Goal: Task Accomplishment & Management: Use online tool/utility

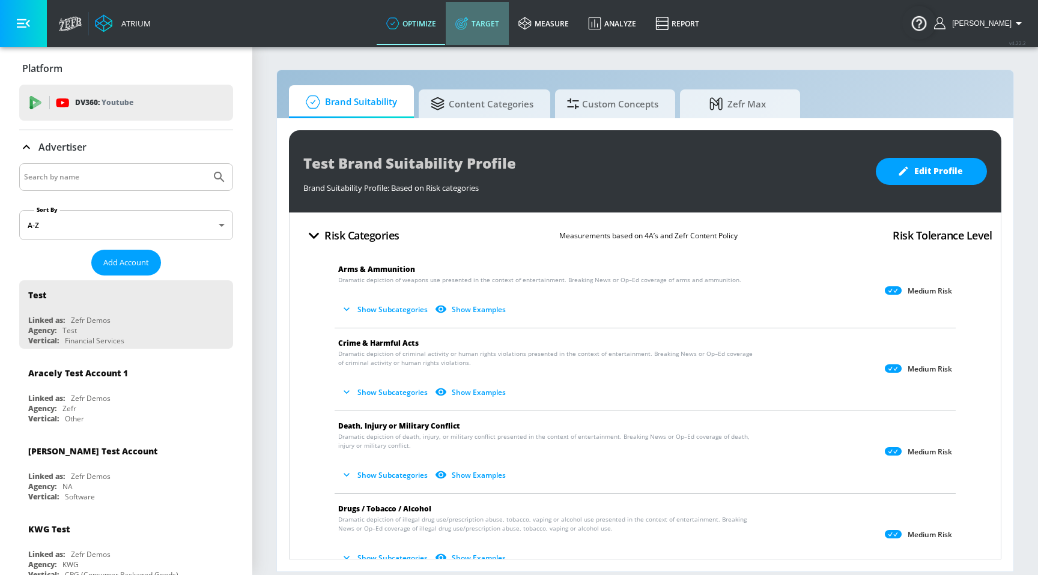
click at [508, 31] on link "Target" at bounding box center [477, 23] width 63 height 43
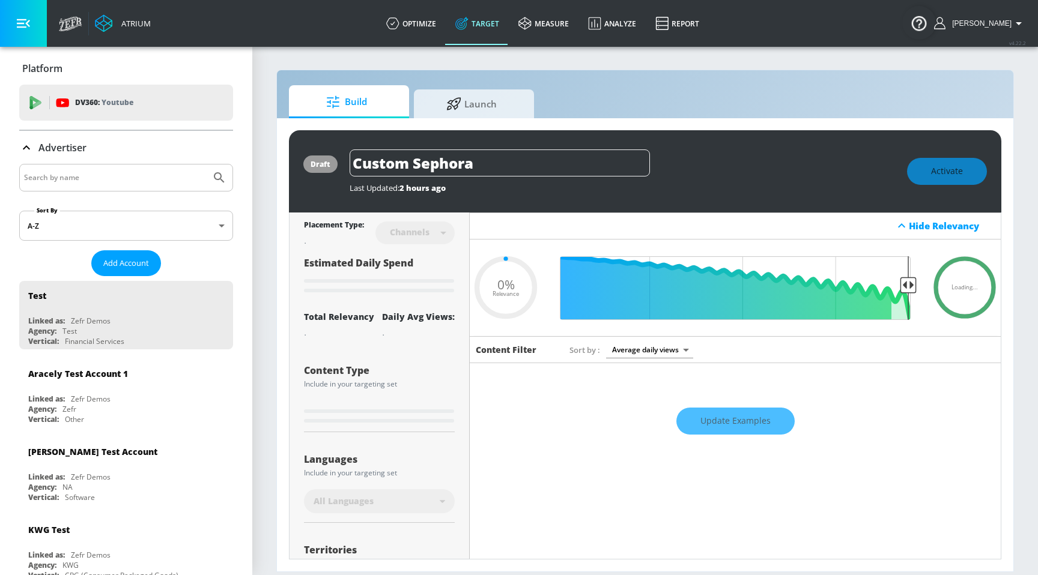
type input "0.6"
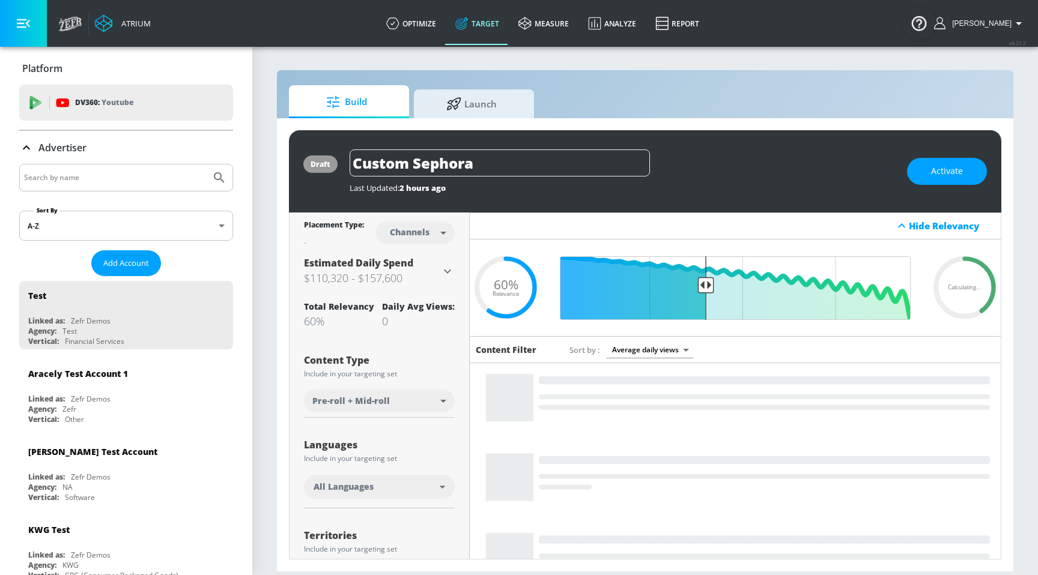
click at [138, 174] on input "Search by name" at bounding box center [115, 178] width 182 height 16
type input "[PERSON_NAME]"
click at [206, 165] on button "Submit Search" at bounding box center [219, 178] width 26 height 26
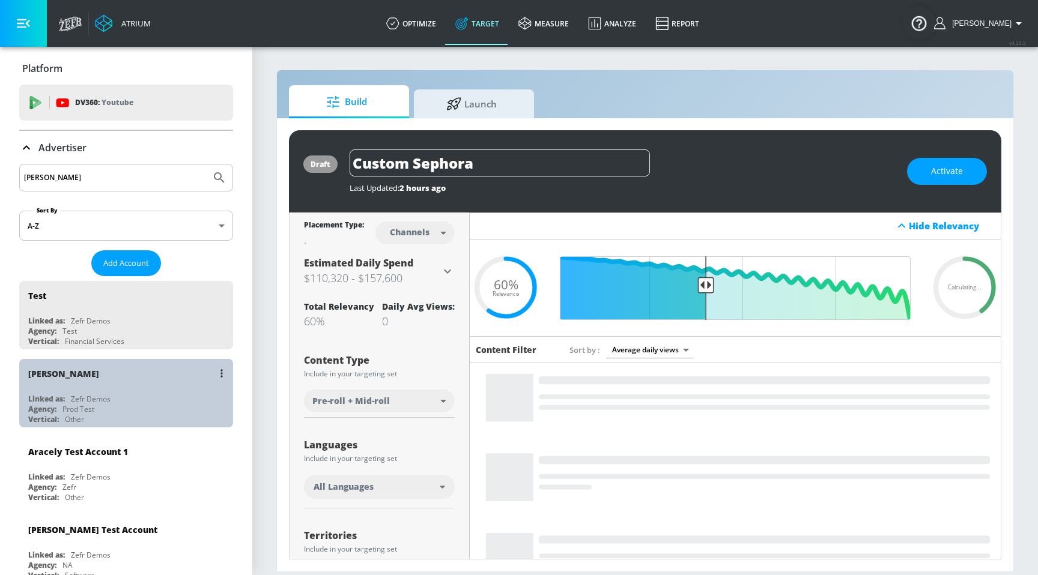
click at [77, 380] on div "[PERSON_NAME]" at bounding box center [129, 373] width 202 height 29
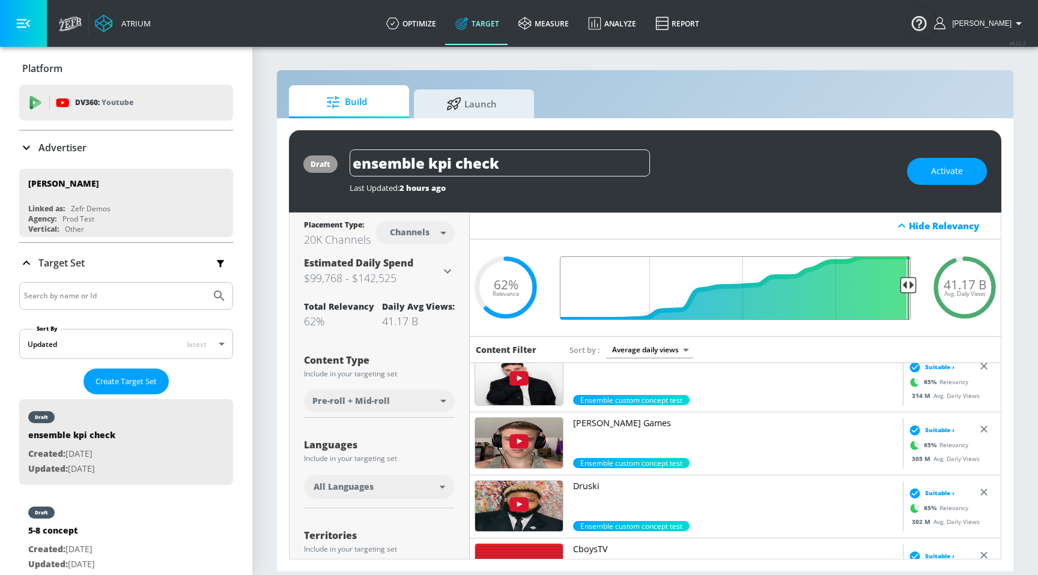
drag, startPoint x: 693, startPoint y: 289, endPoint x: 1037, endPoint y: 278, distance: 344.3
type input "0.05"
click at [917, 278] on input "Final Threshold" at bounding box center [735, 288] width 363 height 64
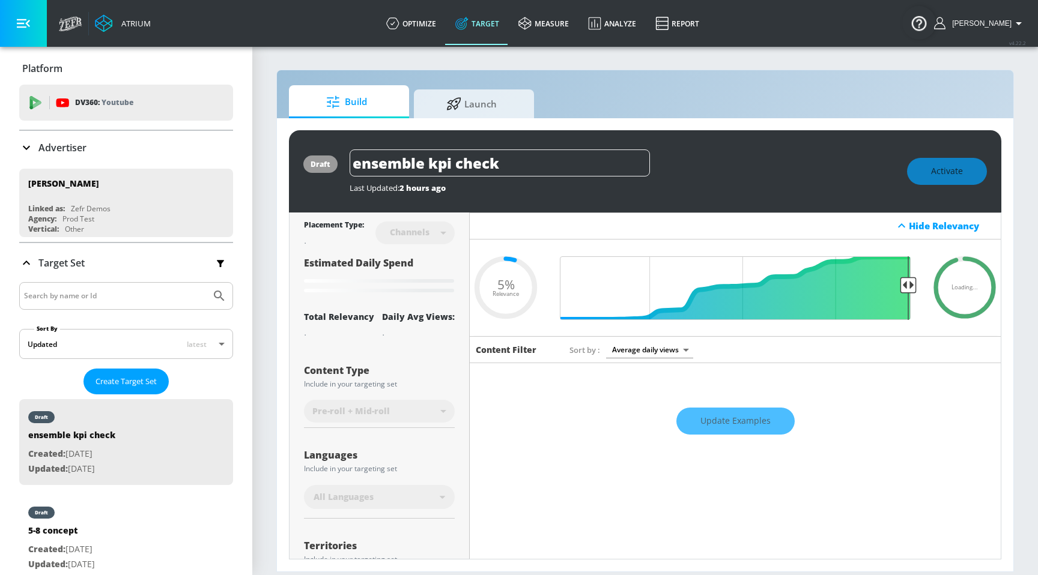
click at [742, 429] on div "Update Examples" at bounding box center [735, 421] width 531 height 42
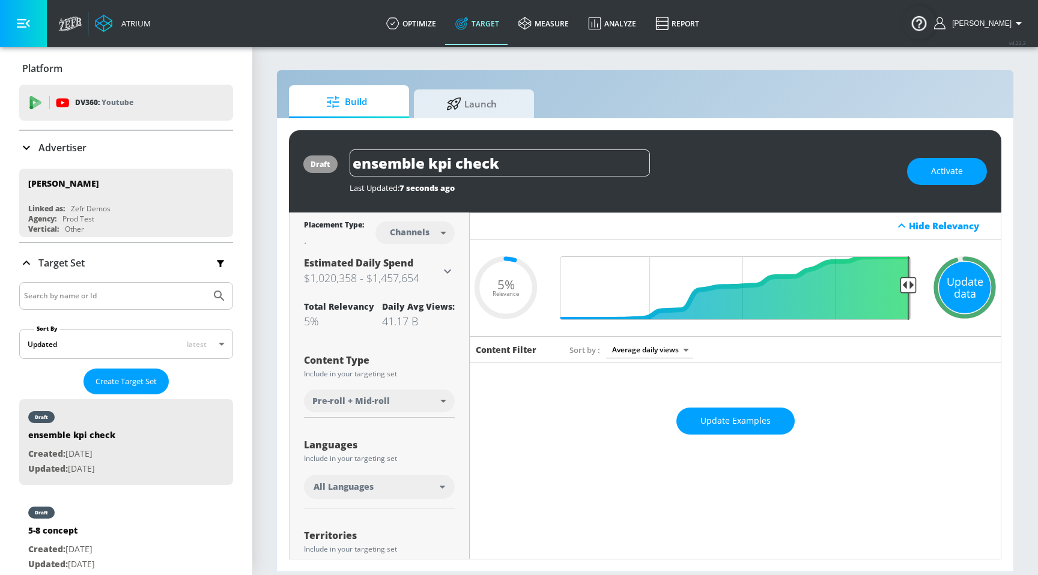
click at [975, 281] on div "Update data" at bounding box center [965, 288] width 52 height 52
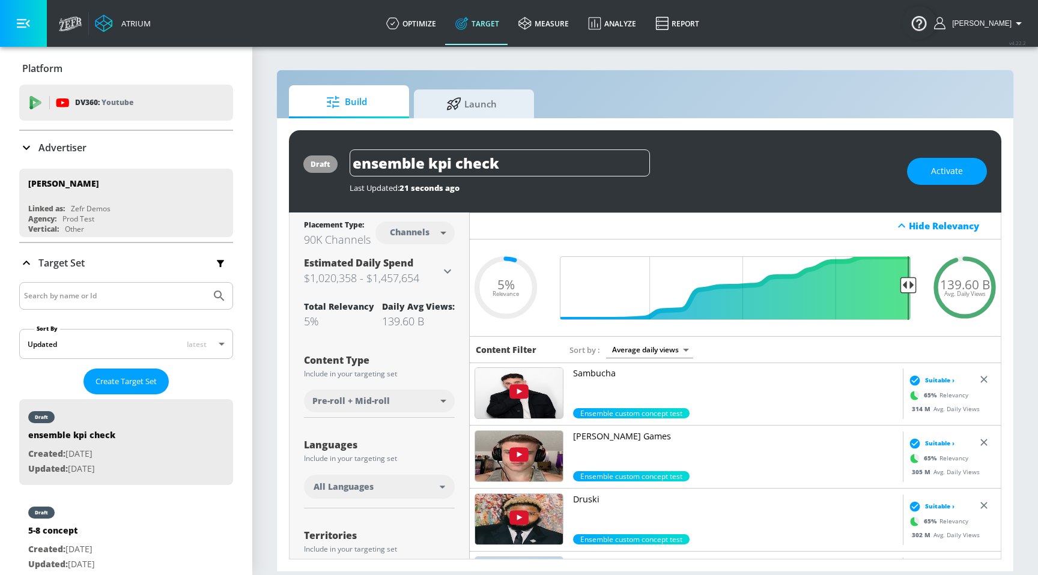
scroll to position [884, 0]
click at [509, 23] on link "Target" at bounding box center [477, 23] width 63 height 43
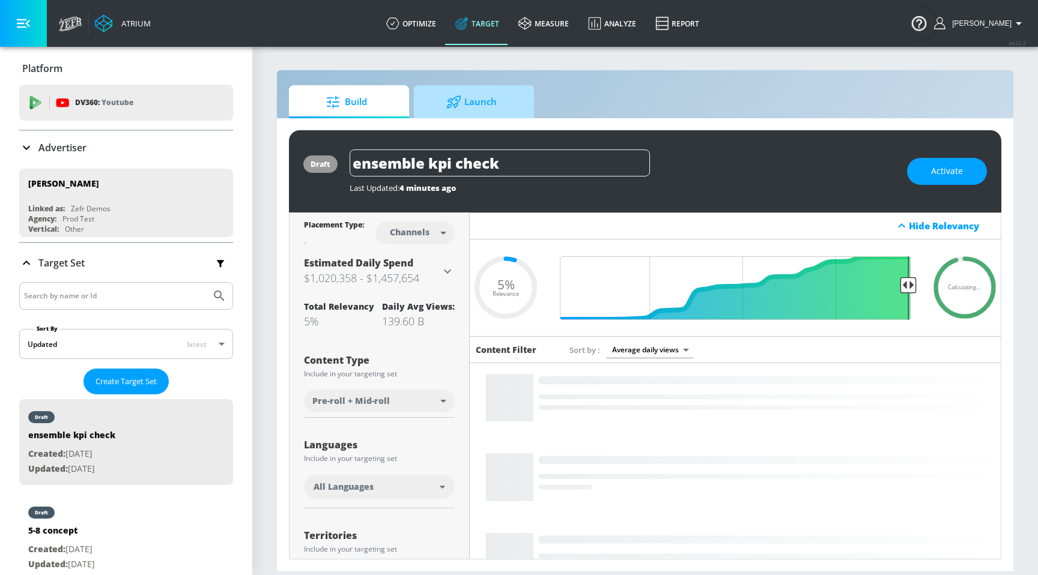
click at [476, 99] on span "Launch" at bounding box center [471, 102] width 91 height 29
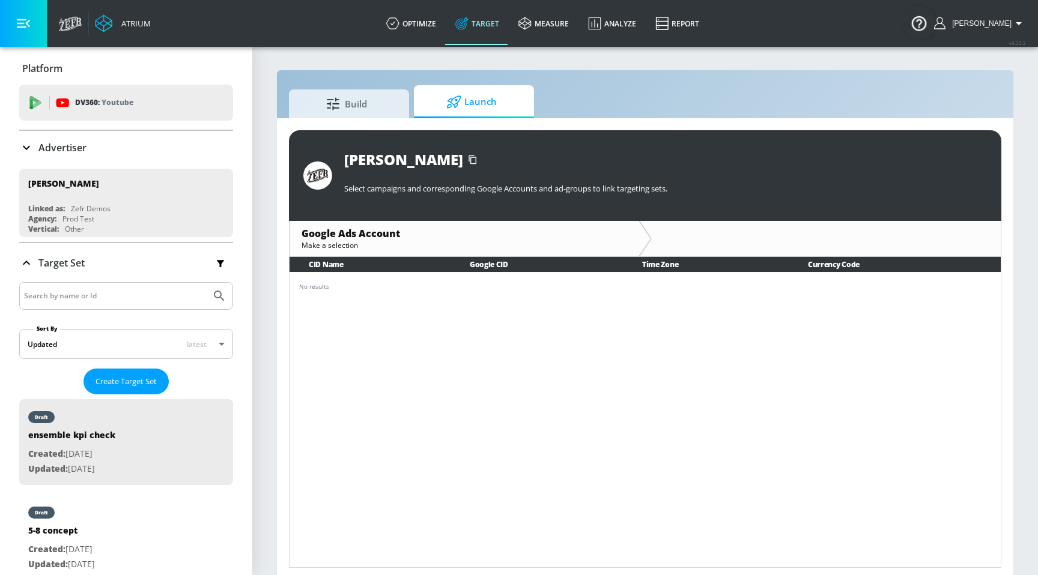
scroll to position [5, 0]
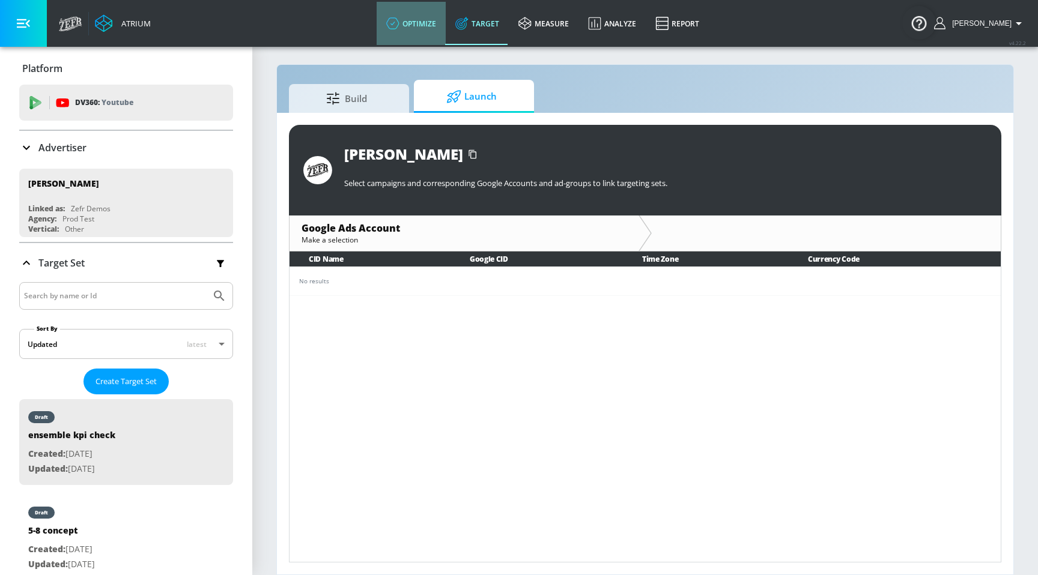
click at [426, 43] on link "optimize" at bounding box center [411, 23] width 69 height 43
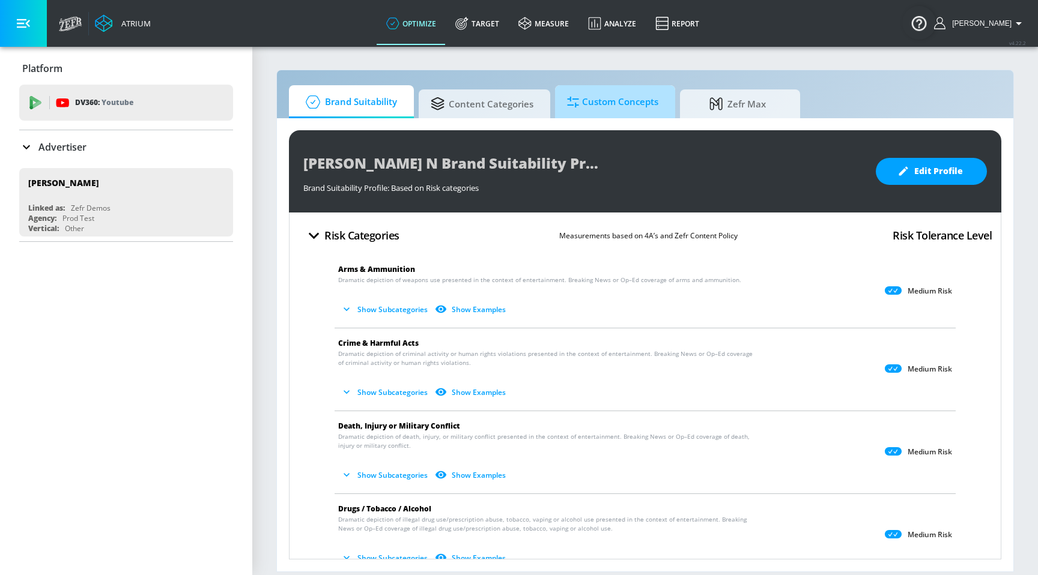
click at [578, 111] on span "Custom Concepts" at bounding box center [612, 102] width 91 height 29
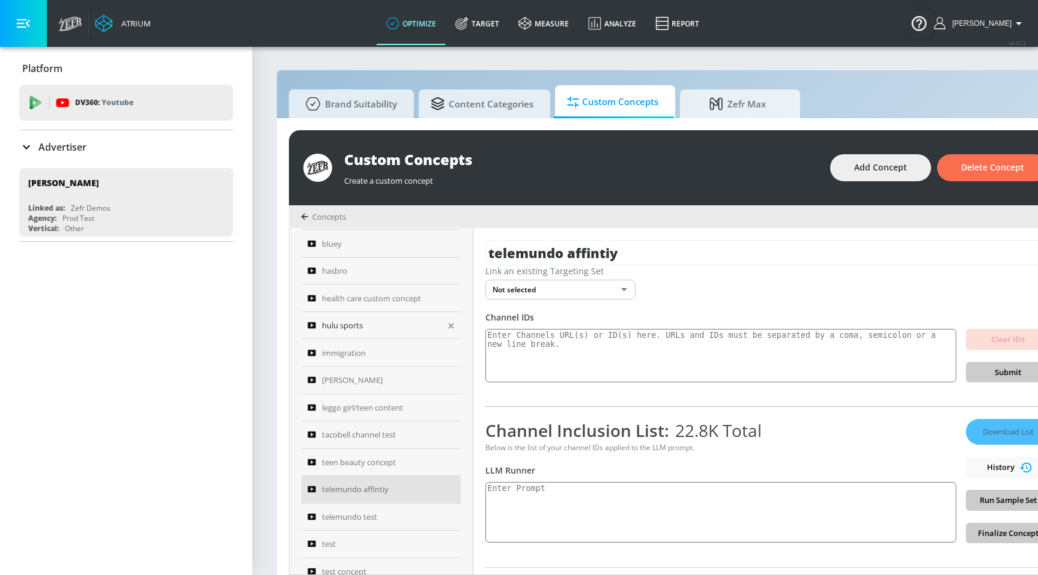
scroll to position [373, 0]
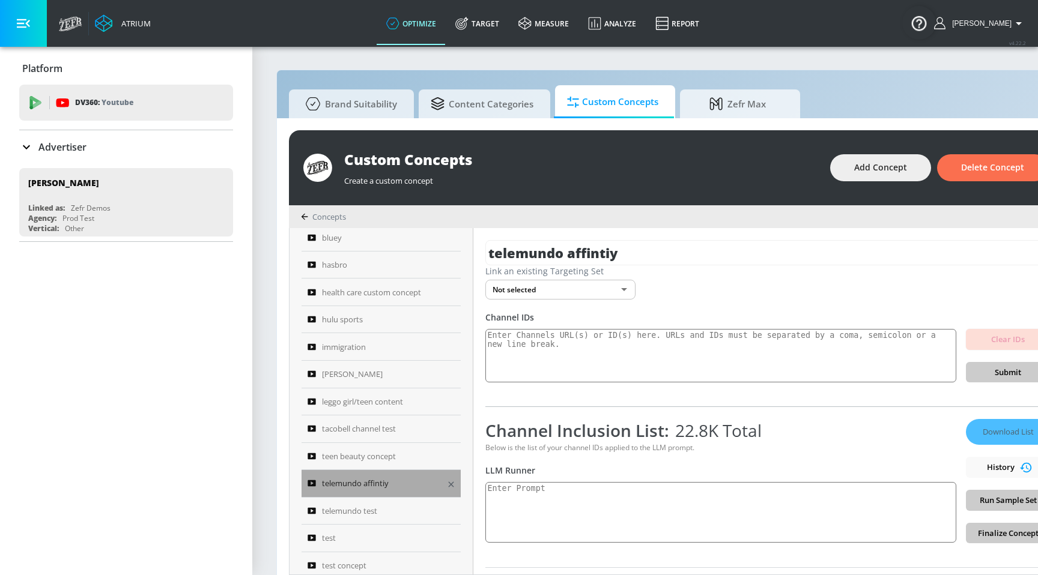
click at [386, 476] on span "telemundo affintiy" at bounding box center [355, 483] width 67 height 14
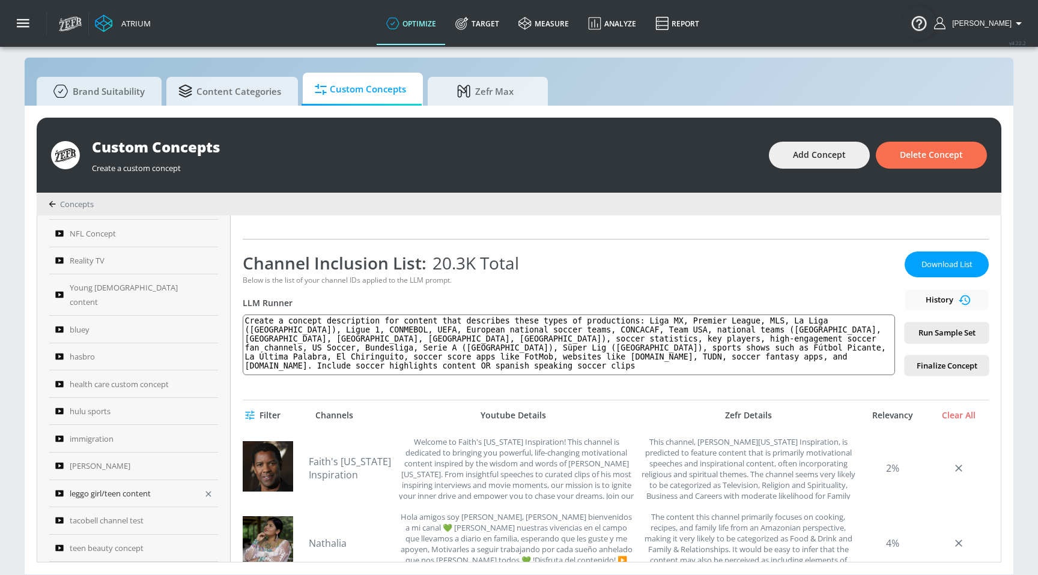
scroll to position [252, 0]
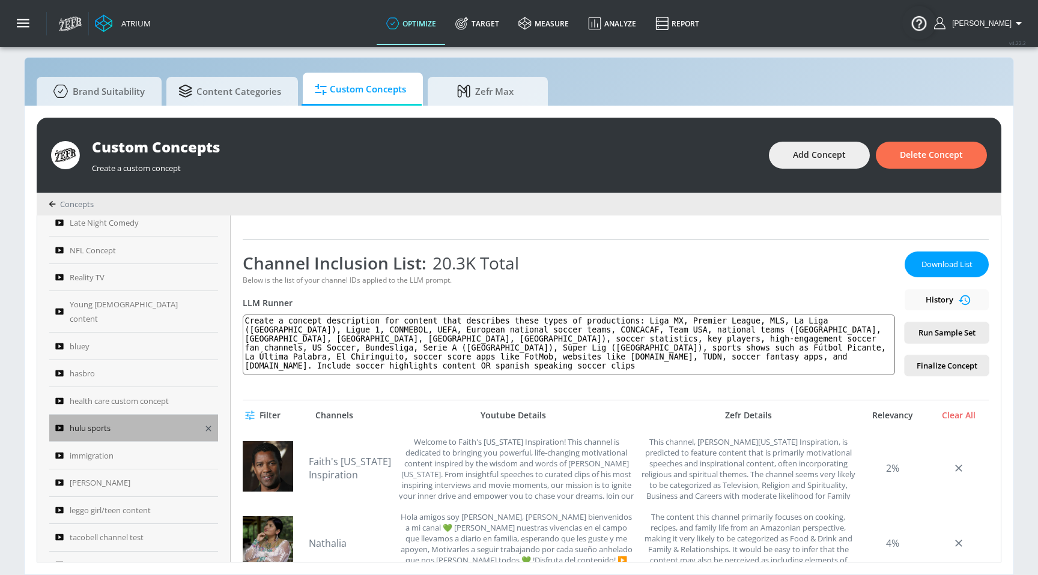
click at [136, 421] on div "hulu sports" at bounding box center [125, 428] width 141 height 14
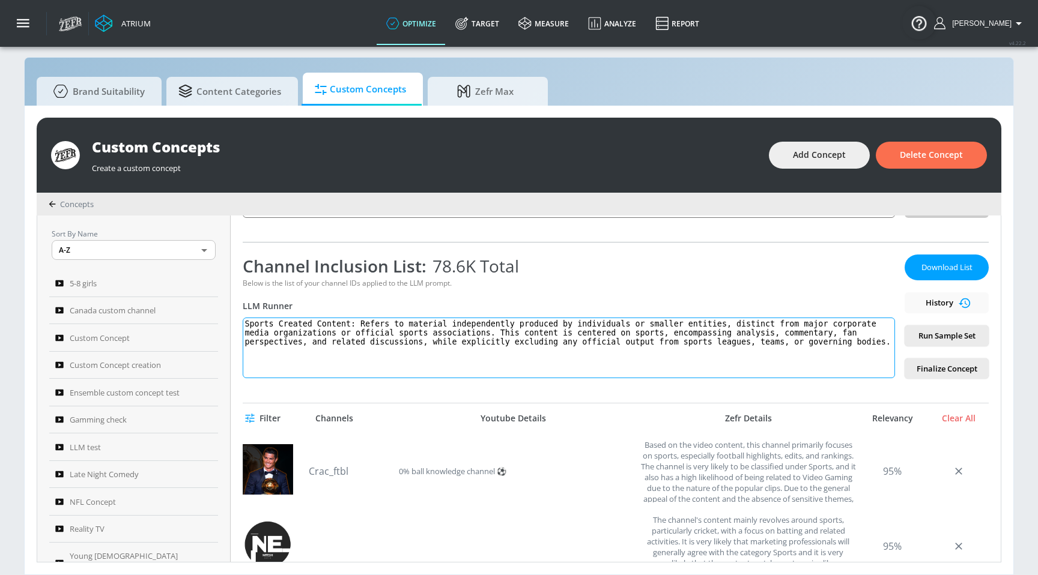
scroll to position [143, 0]
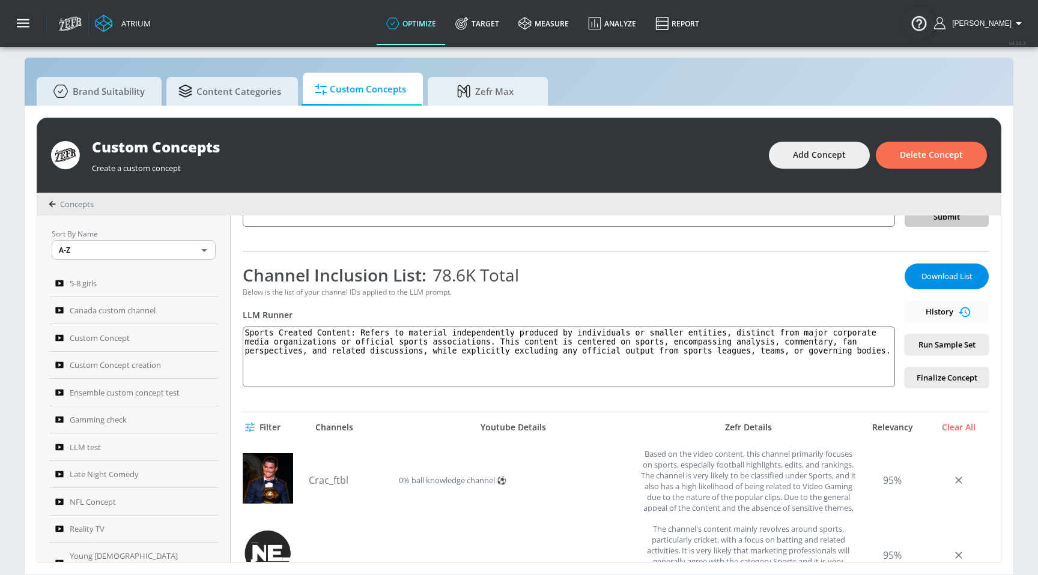
click at [928, 279] on span "Download List" at bounding box center [947, 277] width 60 height 14
click at [358, 232] on div "hulu sports Link an existing Targeting Set Not selected none ​ Channel IDs Clea…" at bounding box center [616, 389] width 770 height 347
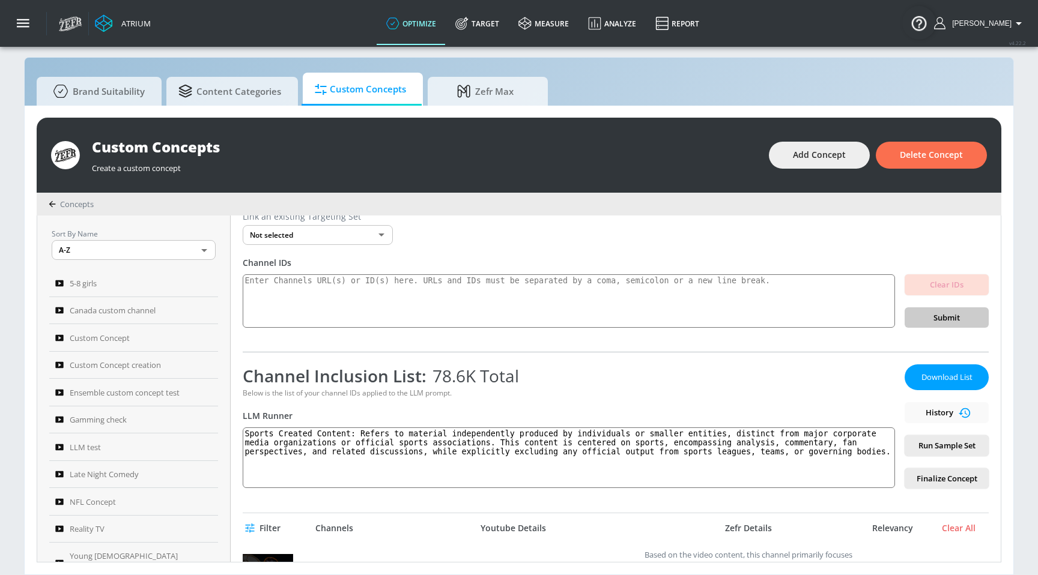
scroll to position [0, 0]
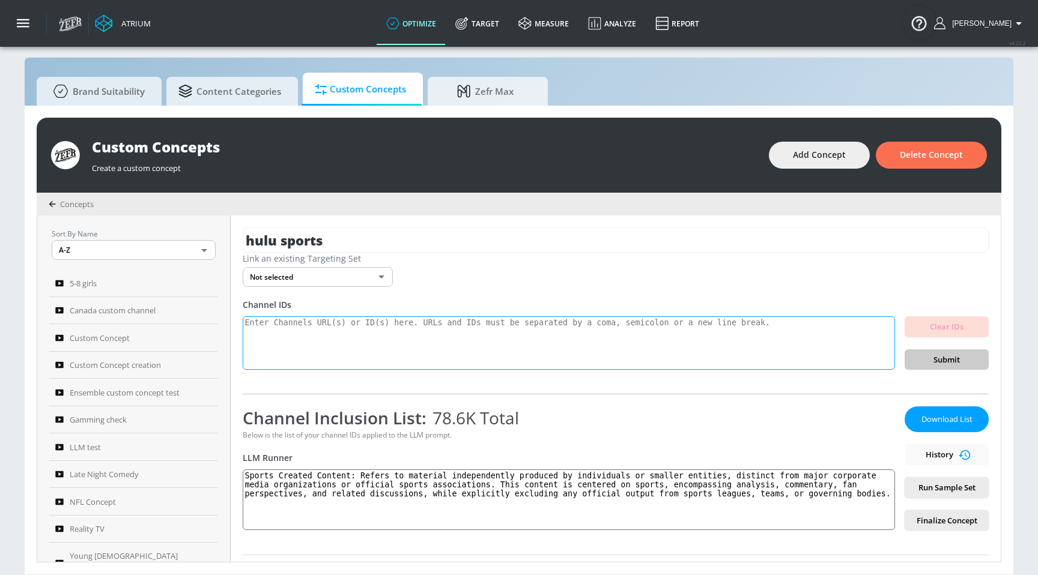
click at [328, 338] on textarea at bounding box center [569, 344] width 652 height 54
paste textarea "football - NFL teams content"
type textarea "football - NFL teams content"
click at [507, 23] on link "Target" at bounding box center [477, 23] width 63 height 43
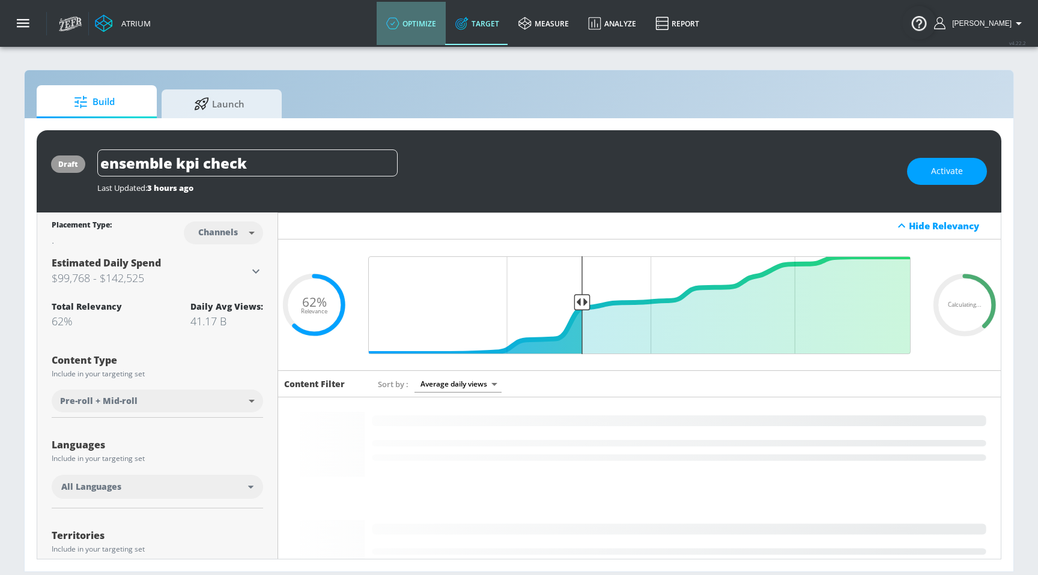
click at [435, 28] on link "optimize" at bounding box center [411, 23] width 69 height 43
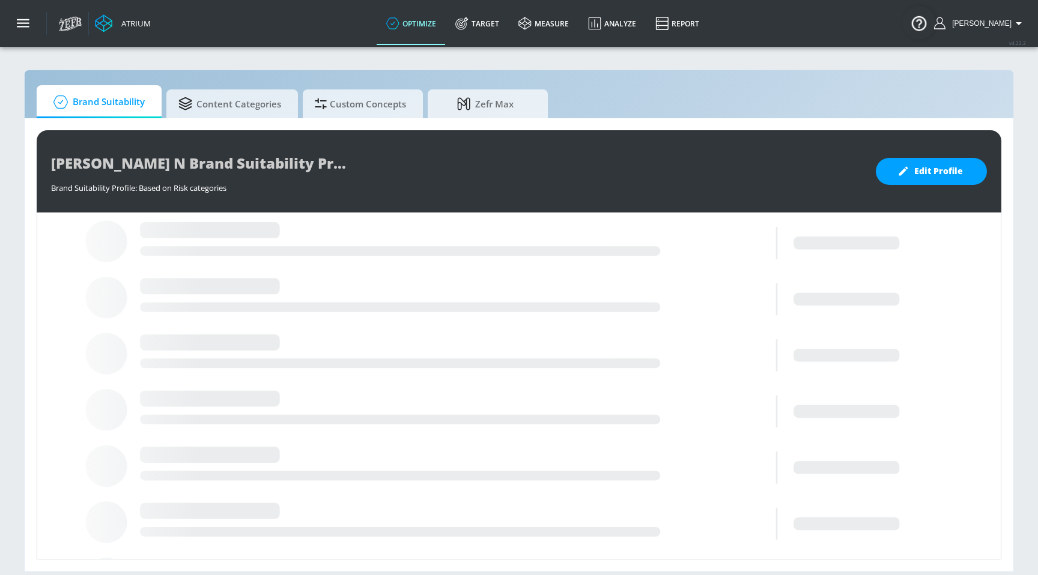
click at [144, 128] on div "Justin N Brand Suitability Profile Brand Suitability Profile: Based on Risk cat…" at bounding box center [519, 344] width 989 height 453
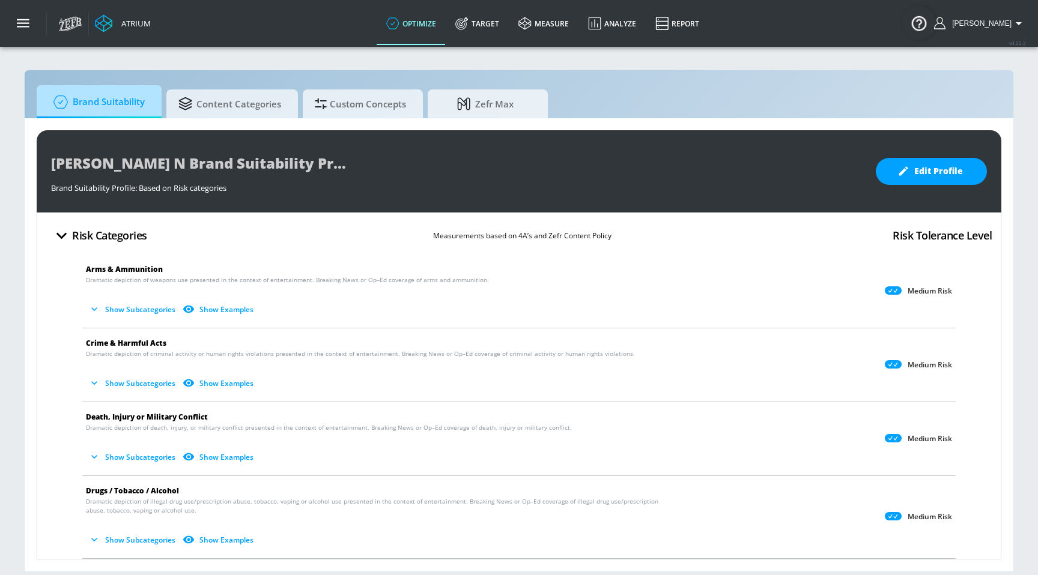
click at [138, 110] on span "Brand Suitability" at bounding box center [97, 102] width 96 height 29
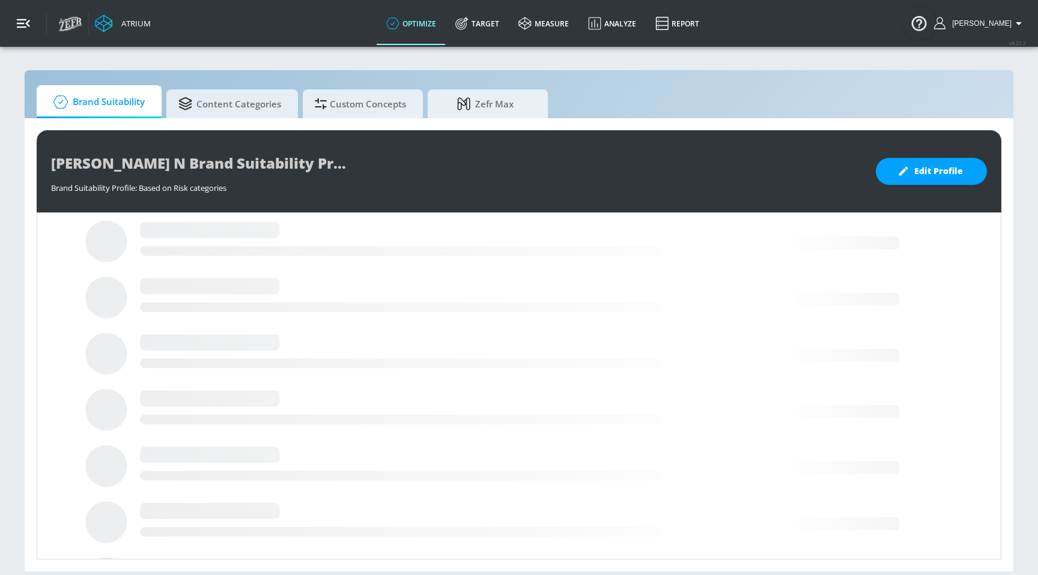
click at [30, 25] on button "button" at bounding box center [23, 23] width 47 height 47
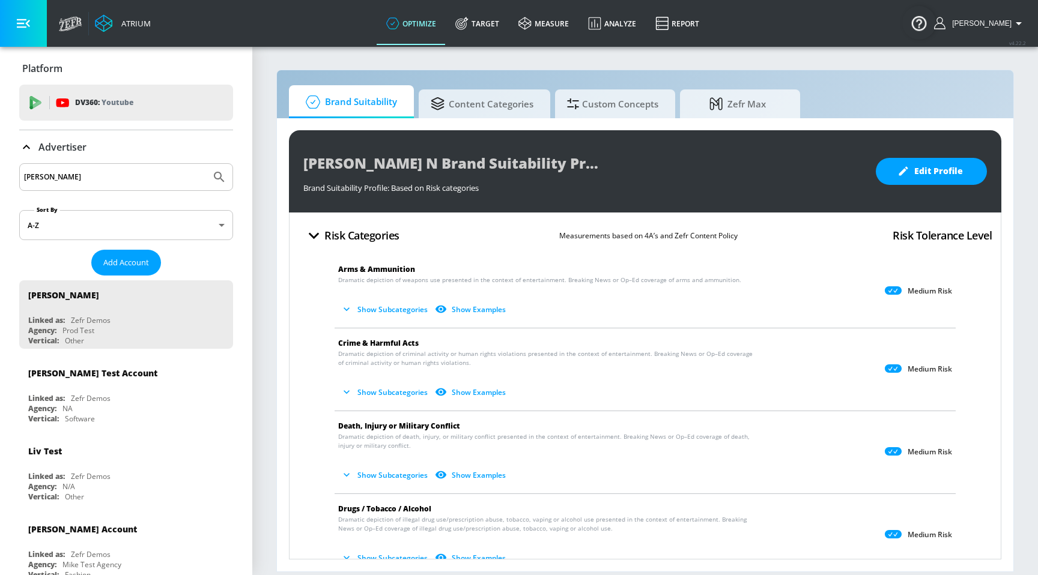
click at [98, 183] on input "[PERSON_NAME]" at bounding box center [115, 177] width 182 height 16
type input "hulu"
click at [206, 164] on button "Submit Search" at bounding box center [219, 177] width 26 height 26
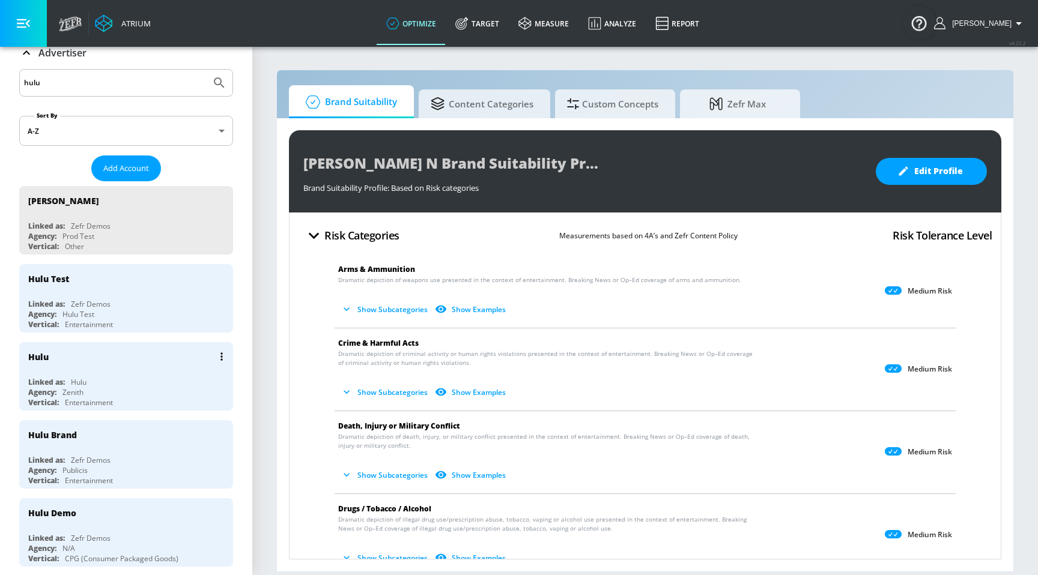
scroll to position [103, 0]
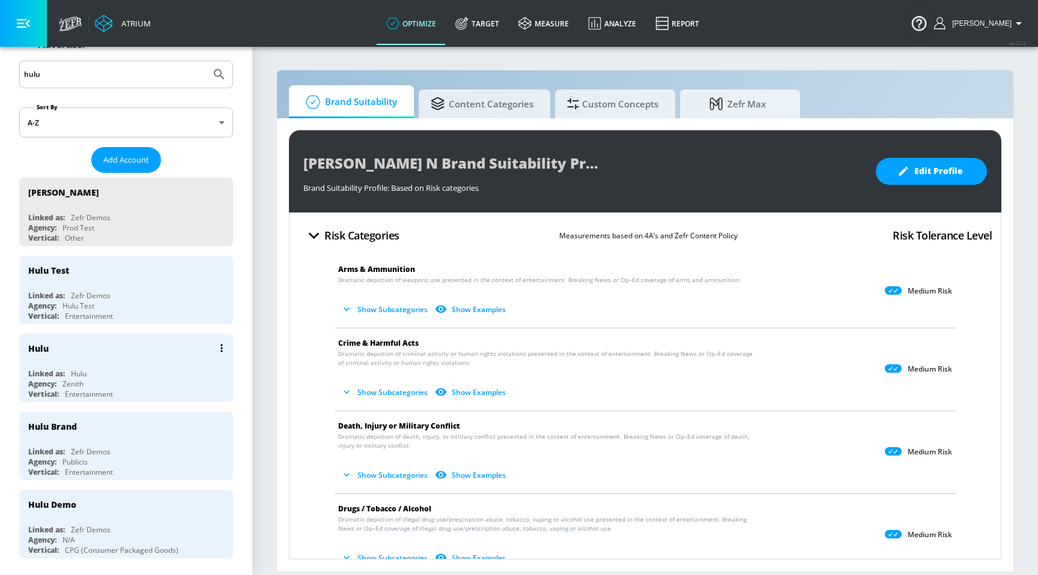
click at [120, 369] on div "Linked as: Hulu" at bounding box center [129, 374] width 202 height 10
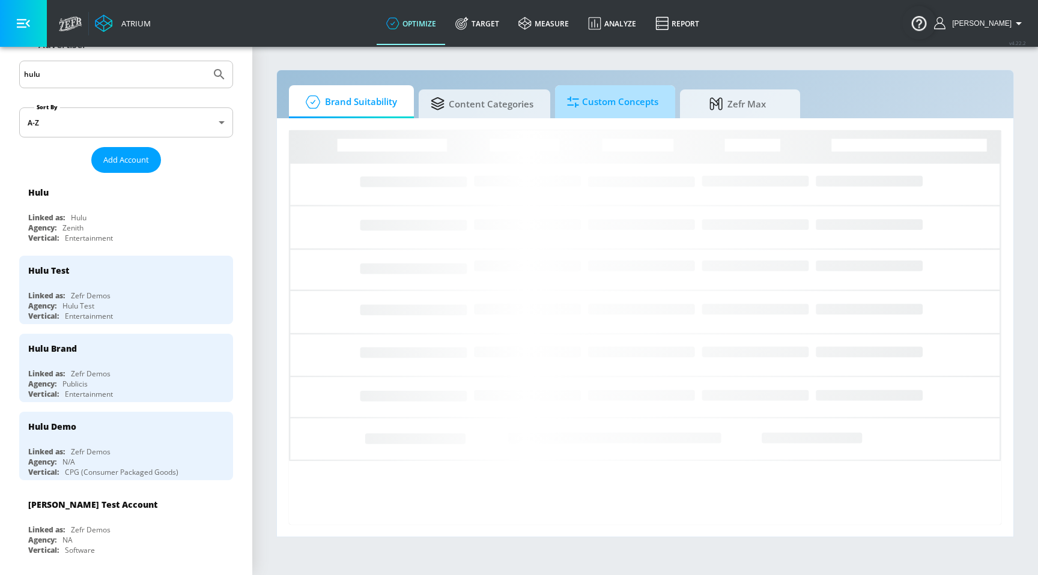
click at [589, 98] on span "Custom Concepts" at bounding box center [612, 102] width 91 height 29
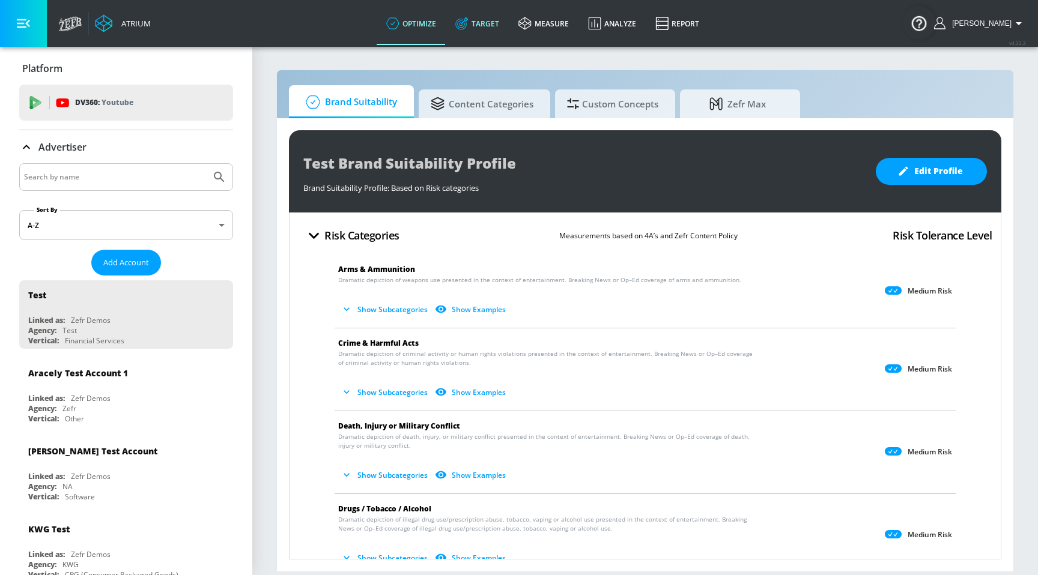
click at [499, 28] on link "Target" at bounding box center [477, 23] width 63 height 43
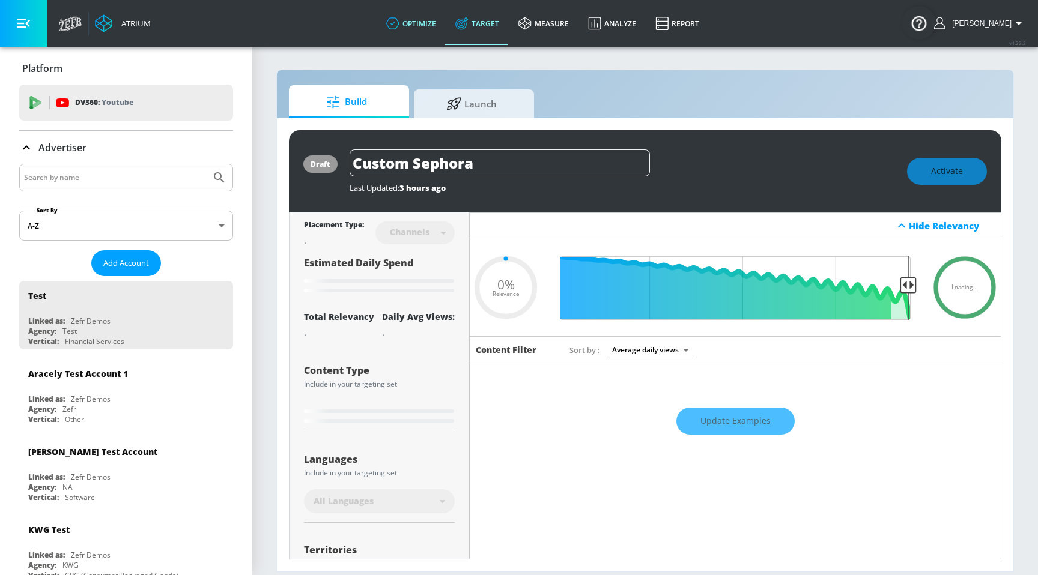
type input "0.6"
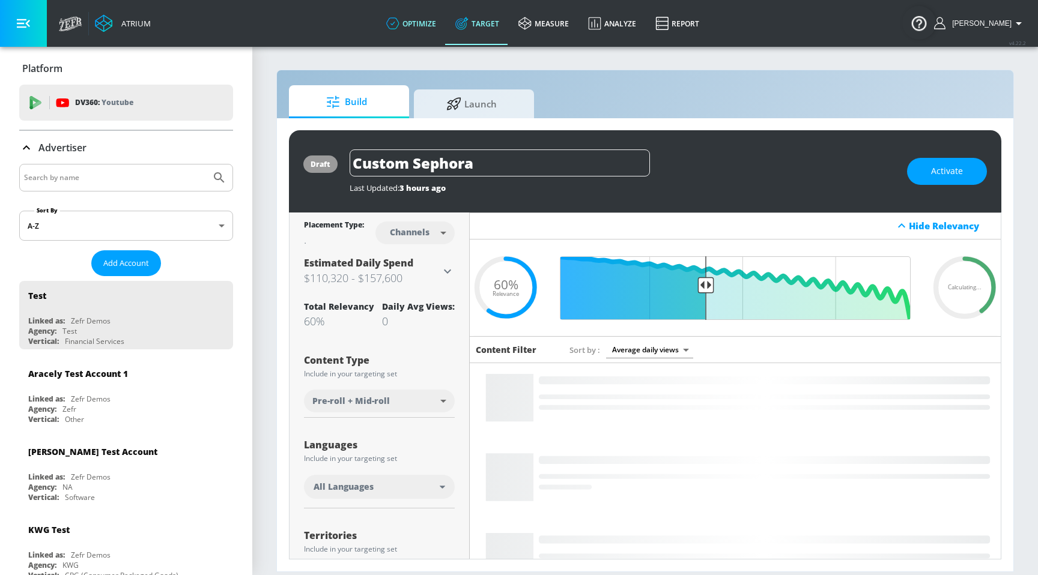
click at [429, 14] on link "optimize" at bounding box center [411, 23] width 69 height 43
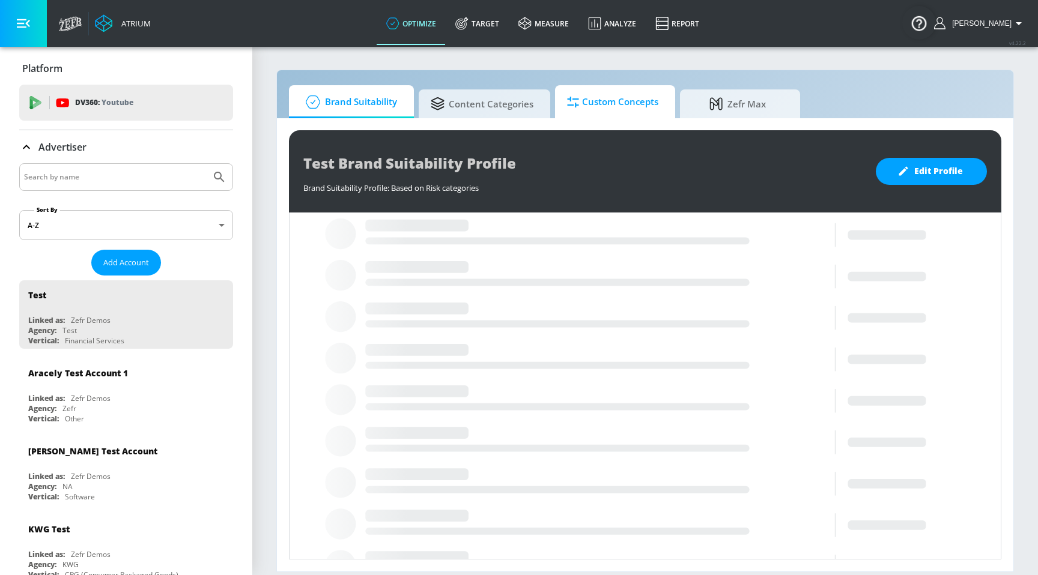
click at [625, 102] on span "Custom Concepts" at bounding box center [612, 102] width 91 height 29
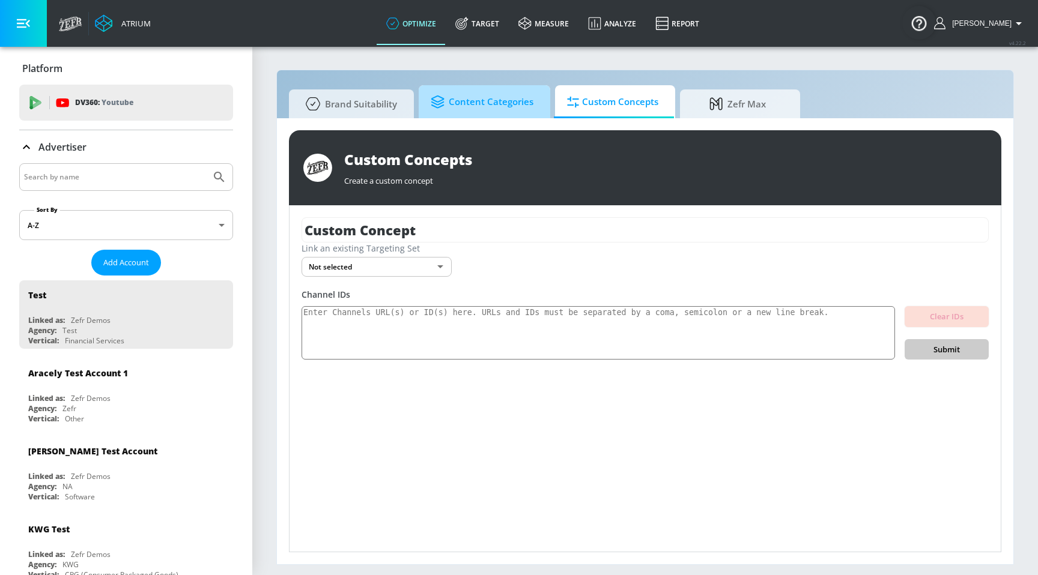
click at [506, 115] on span "Content Categories" at bounding box center [482, 102] width 103 height 29
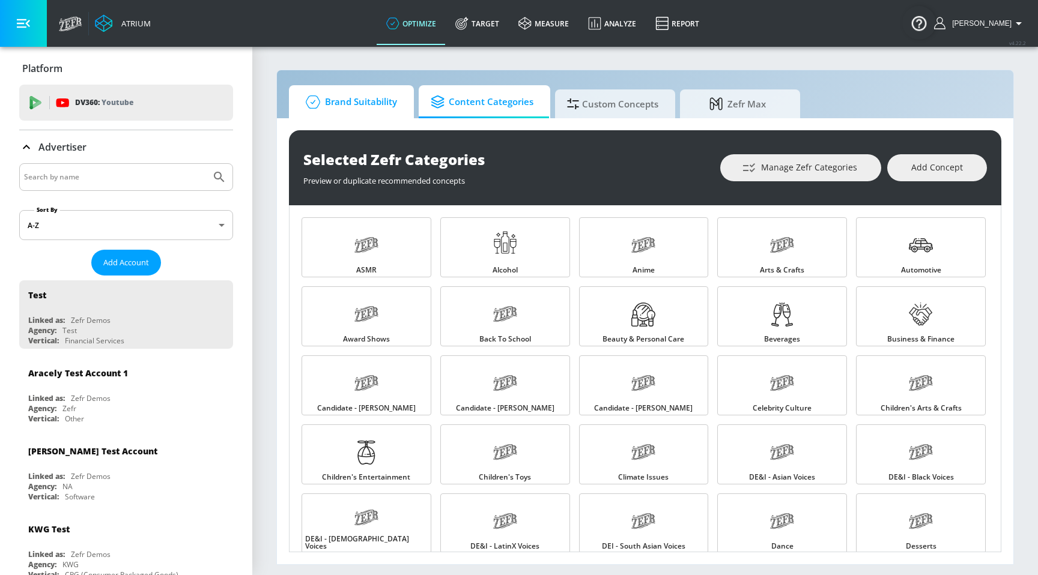
click at [384, 99] on span "Brand Suitability" at bounding box center [349, 102] width 96 height 29
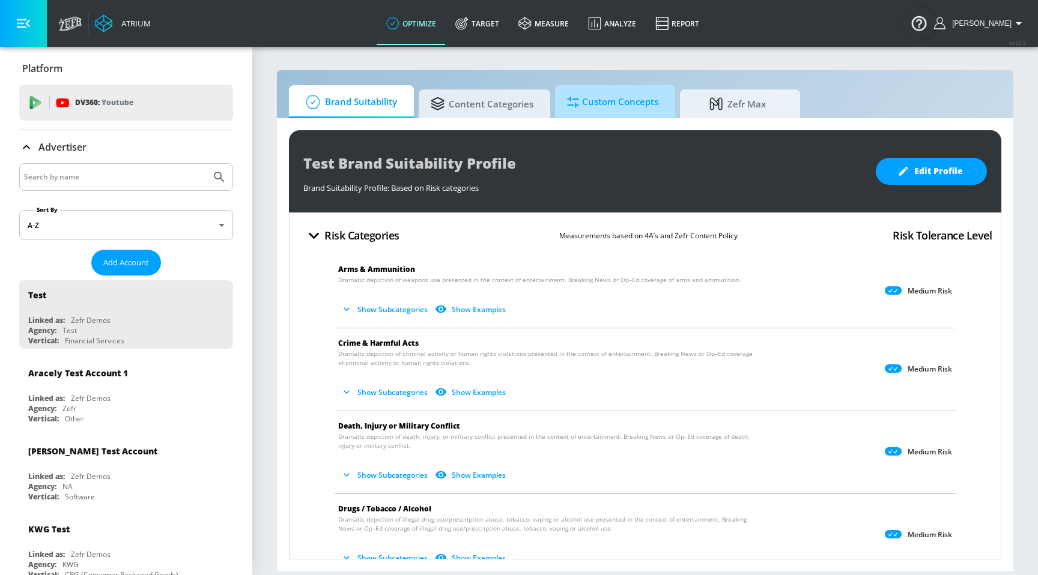
click at [601, 114] on span "Custom Concepts" at bounding box center [612, 102] width 91 height 29
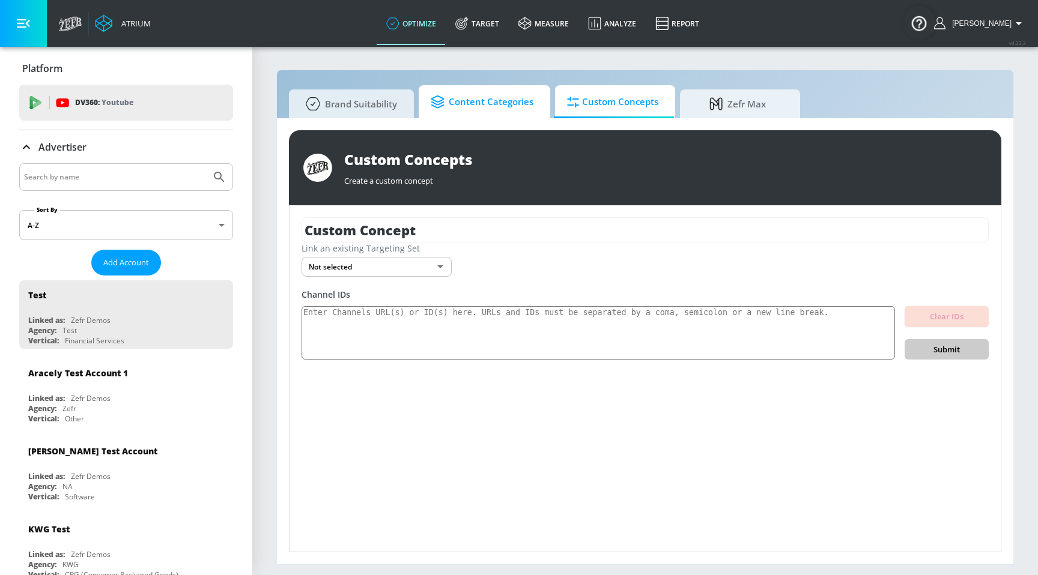
click at [515, 113] on span "Content Categories" at bounding box center [482, 102] width 103 height 29
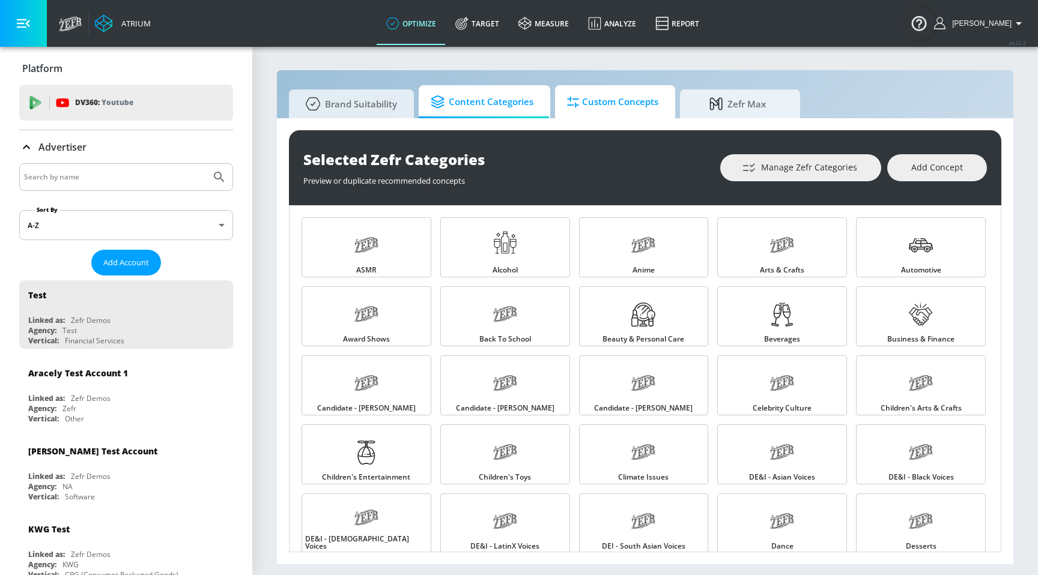
click at [587, 102] on span "Custom Concepts" at bounding box center [612, 102] width 91 height 29
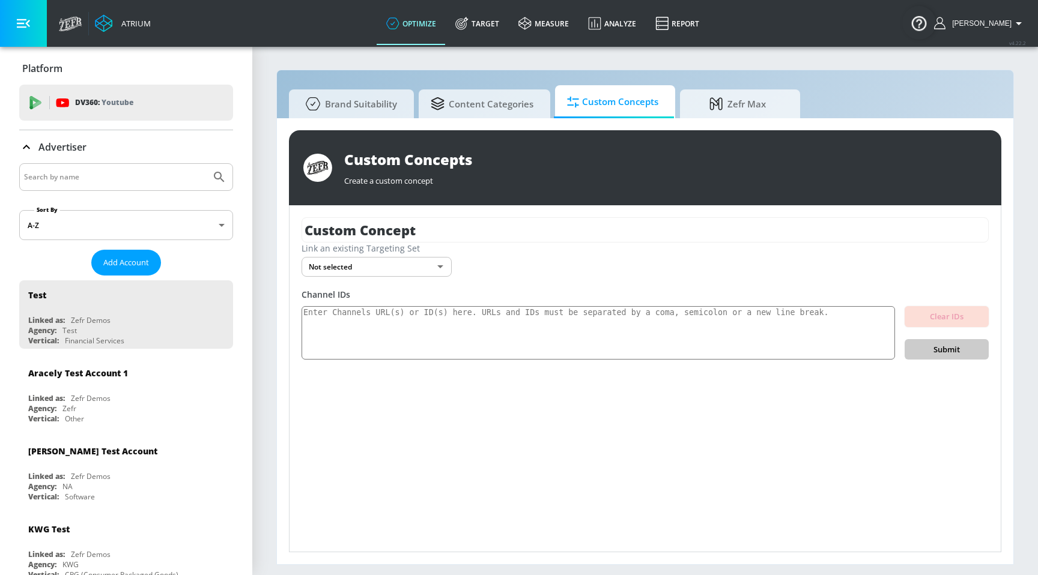
click at [140, 167] on div at bounding box center [126, 177] width 214 height 28
click at [136, 172] on input "Search by name" at bounding box center [115, 177] width 182 height 16
type input "[PERSON_NAME]"
click at [206, 164] on button "Submit Search" at bounding box center [219, 177] width 26 height 26
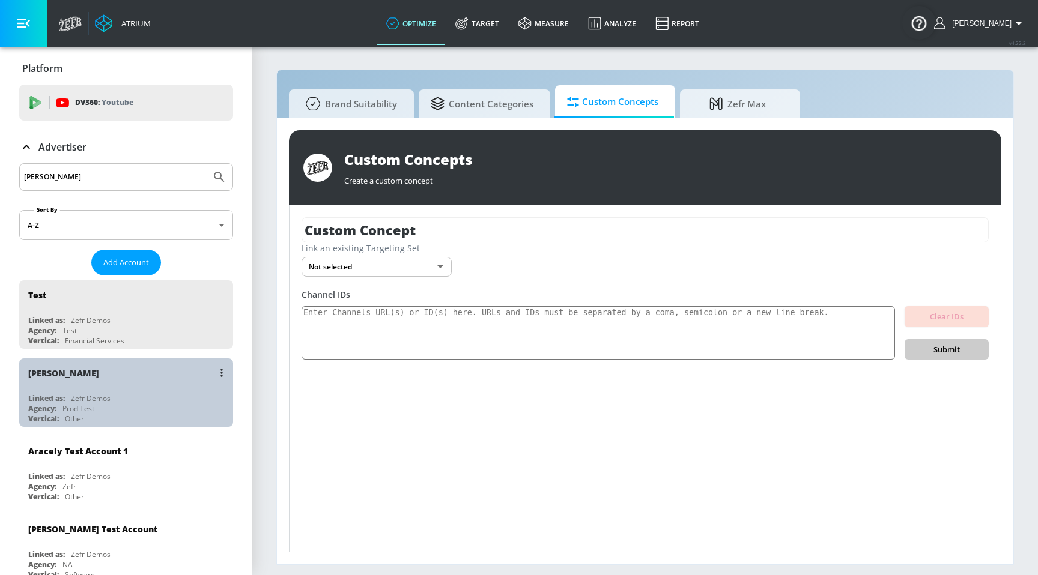
click at [89, 386] on div "[PERSON_NAME]" at bounding box center [129, 373] width 202 height 29
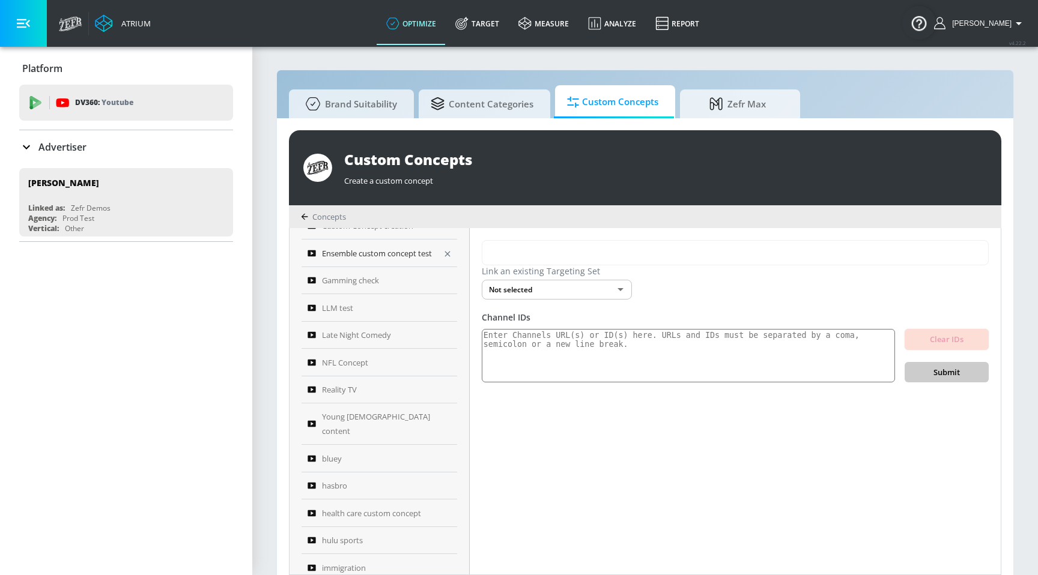
scroll to position [166, 0]
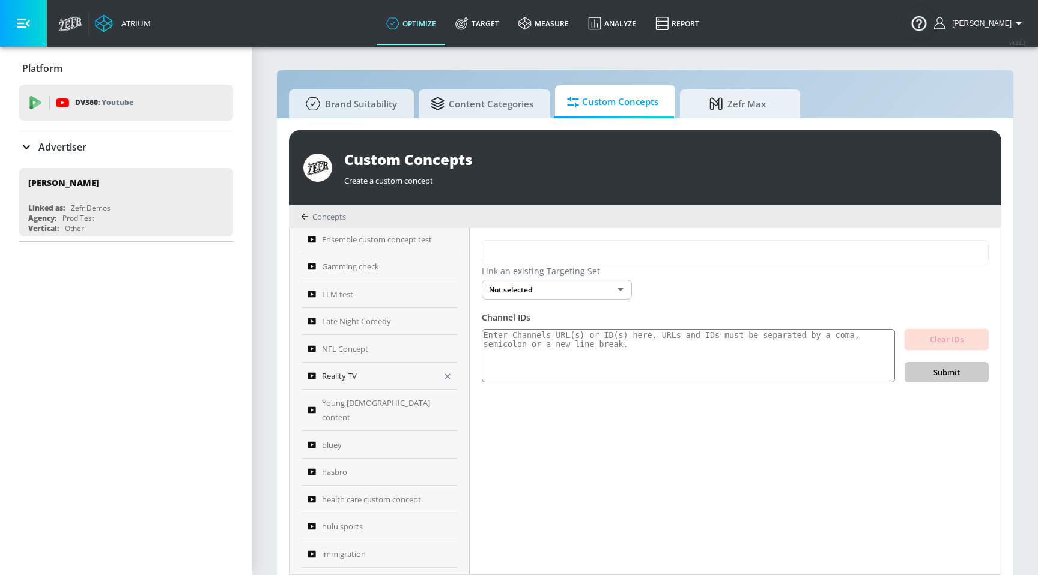
click at [401, 369] on div "Reality TV" at bounding box center [371, 376] width 127 height 14
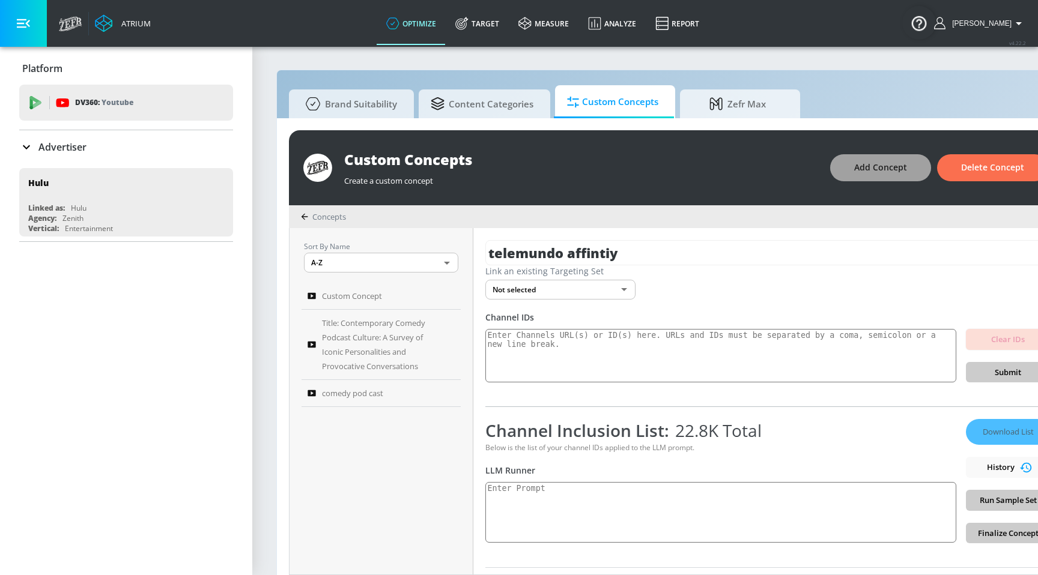
click at [858, 171] on span "Add Concept" at bounding box center [880, 167] width 53 height 15
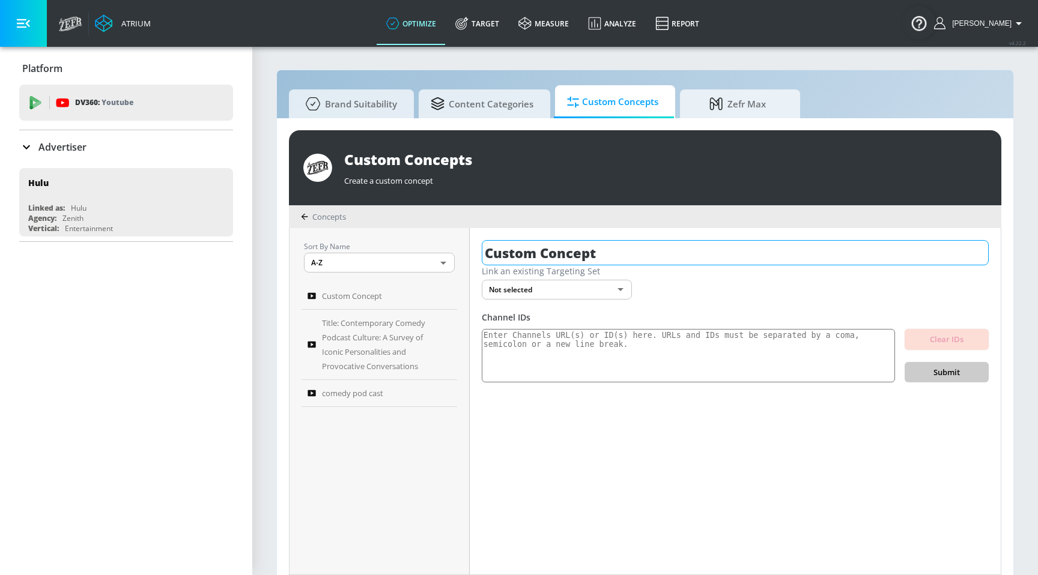
click at [599, 249] on input "Custom Concept" at bounding box center [735, 252] width 507 height 25
type input "Hulu Sports content creator"
click at [523, 342] on textarea at bounding box center [688, 356] width 413 height 54
paste textarea "UCzzX3X8gBIGyx3h830SdaVA UCzz0qHbaMVsBHhwt4M21nnA UCzy7DZuyj5BjhV1Ouf0AMRQ UCzv…"
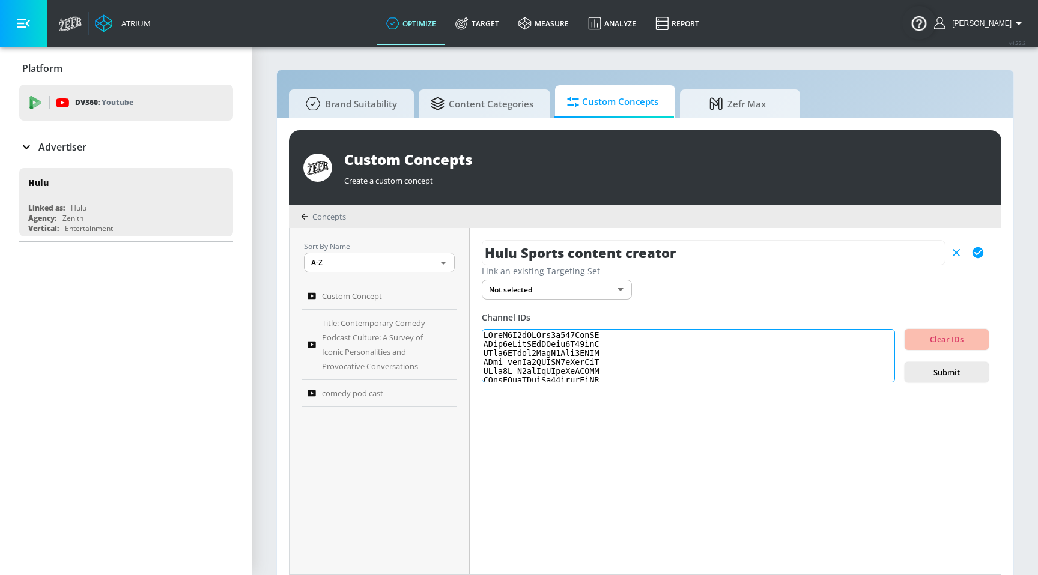
scroll to position [491153, 0]
type textarea "UCzzX3X8gBIGyx3h830SdaVA UCzz0qHbaMVsBHhwt4M21nnA UCzy7DZuyj5BjhV1Ouf0AMRQ UCzv…"
click at [938, 371] on span "Submit" at bounding box center [946, 373] width 65 height 14
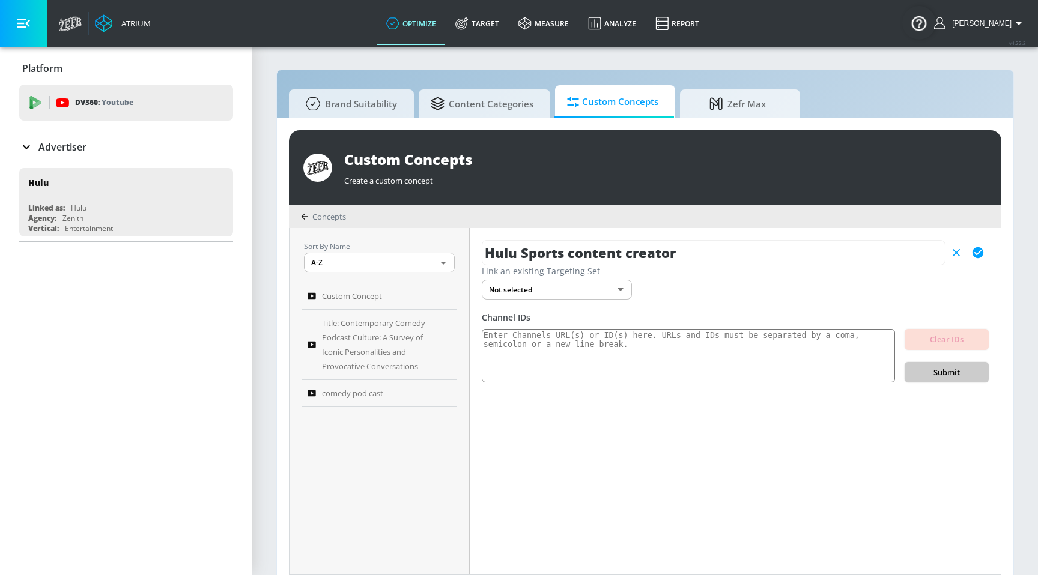
scroll to position [0, 0]
click at [849, 357] on textarea at bounding box center [688, 356] width 413 height 54
click at [828, 311] on div "Hulu Sports content creator Link an existing Targeting Set Not selected none ​ …" at bounding box center [735, 401] width 531 height 347
click at [802, 350] on textarea at bounding box center [688, 356] width 413 height 54
click at [785, 348] on textarea at bounding box center [688, 356] width 413 height 54
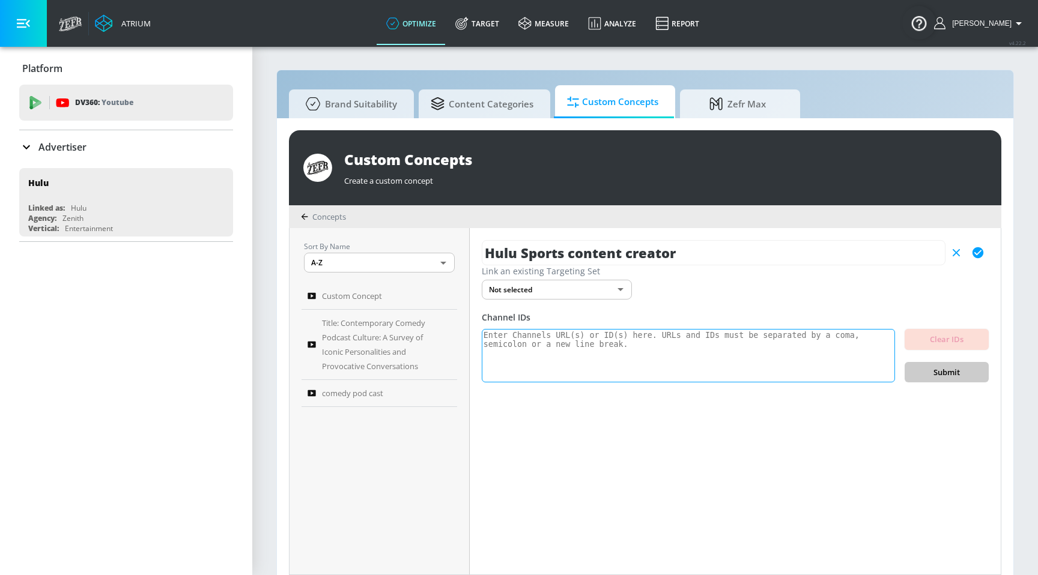
paste textarea "UCzzX3X8gBIGyx3h830SdaVA UCzz0qHbaMVsBHhwt4M21nnA UCzy7DZuyj5BjhV1Ouf0AMRQ UCzv…"
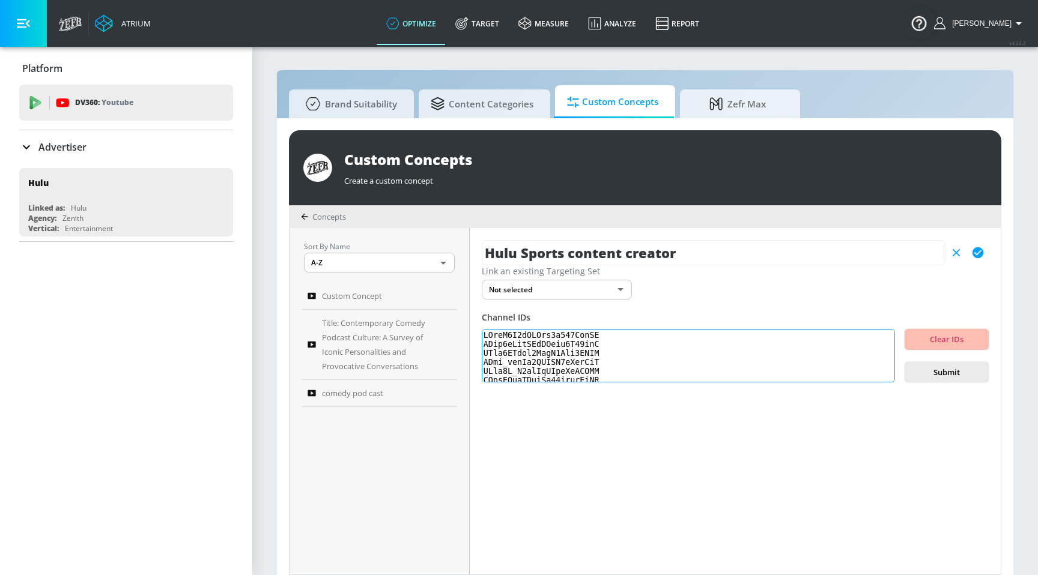
scroll to position [491153, 0]
type textarea "UCzzX3X8gBIGyx3h830SdaVA UCzz0qHbaMVsBHhwt4M21nnA UCzy7DZuyj5BjhV1Ouf0AMRQ UCzv…"
click at [923, 372] on span "Submit" at bounding box center [946, 373] width 65 height 14
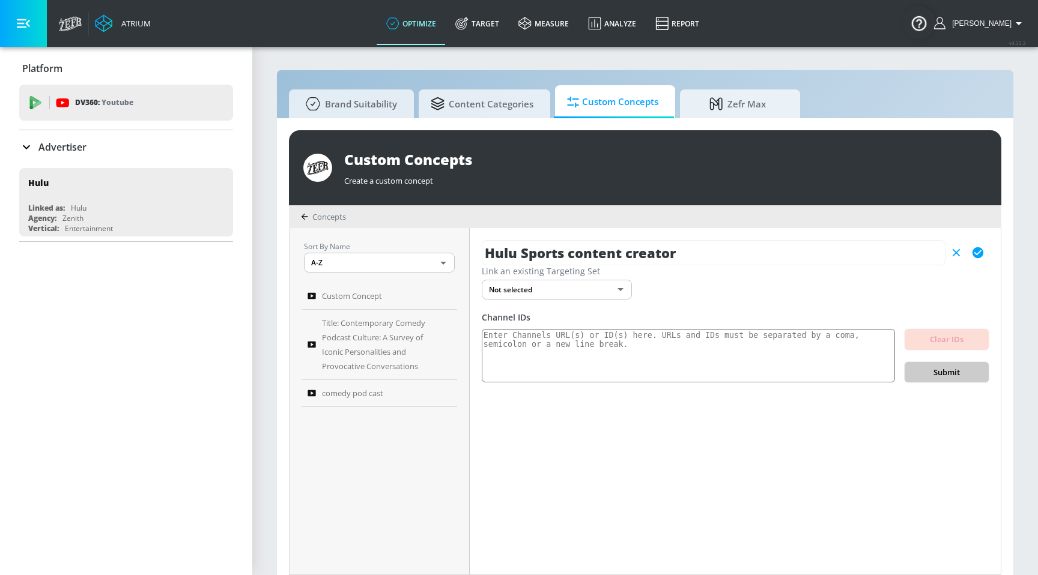
scroll to position [0, 0]
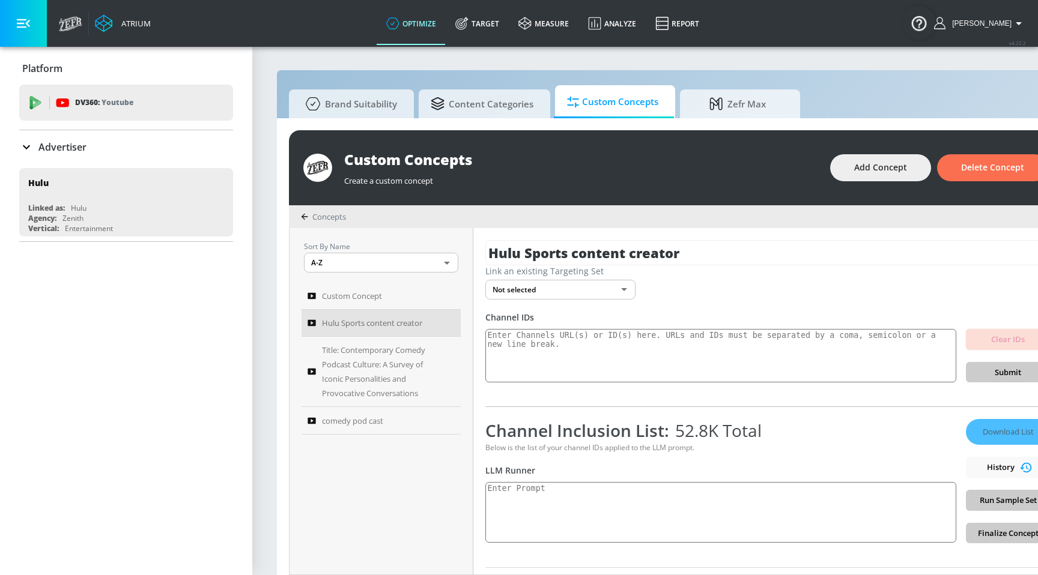
click at [170, 148] on div "Advertiser" at bounding box center [126, 147] width 214 height 14
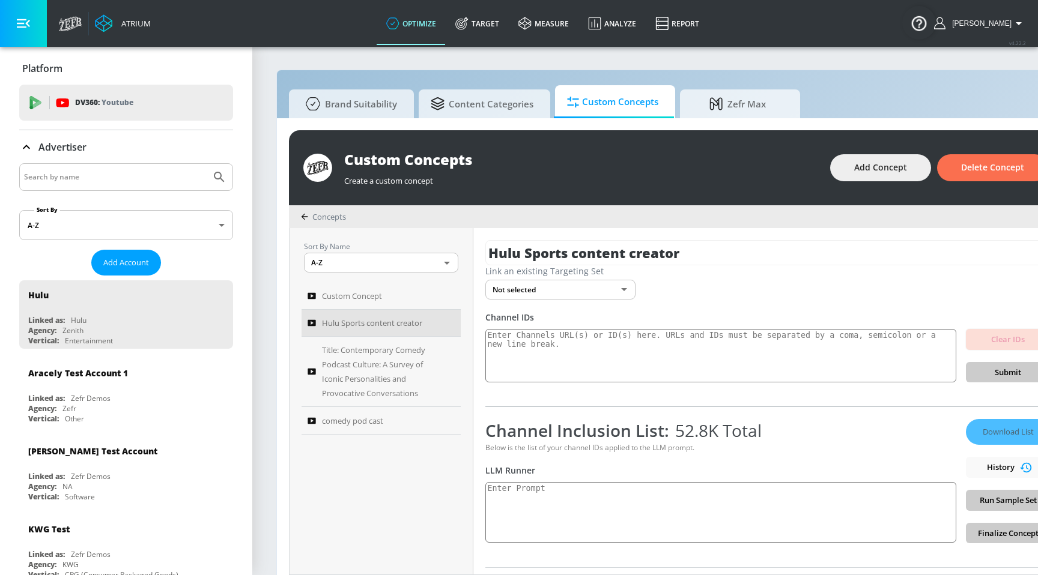
click at [164, 178] on input "Search by name" at bounding box center [115, 177] width 182 height 16
type input "[PERSON_NAME]"
click at [206, 164] on button "Submit Search" at bounding box center [219, 177] width 26 height 26
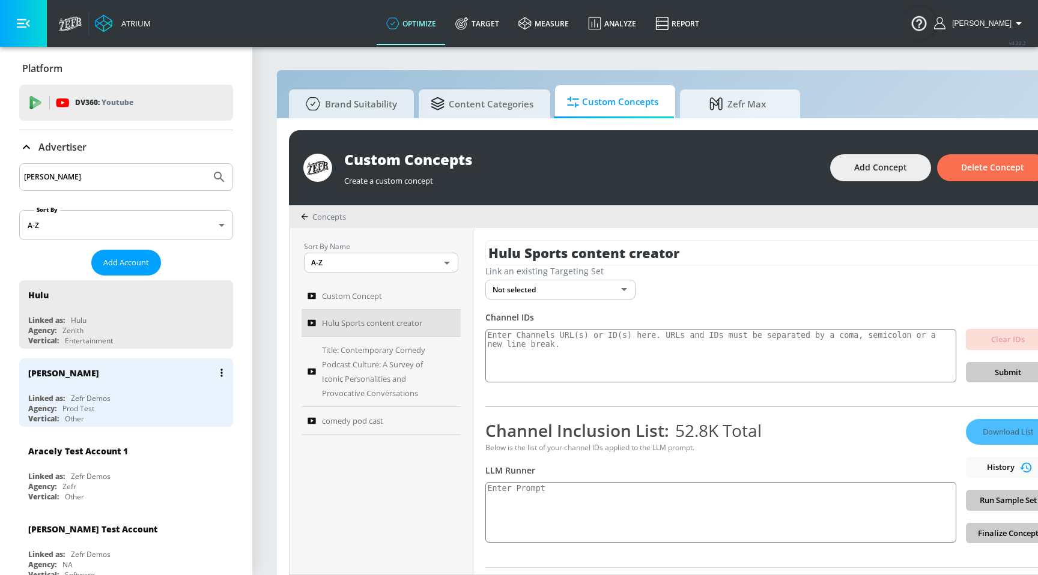
click at [163, 410] on div "Agency: Prod Test" at bounding box center [129, 409] width 202 height 10
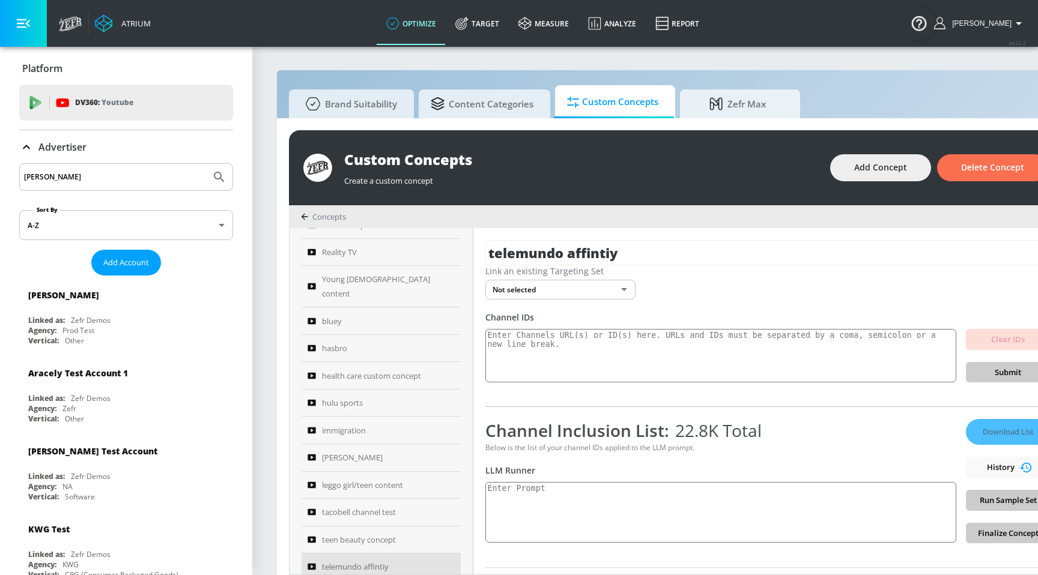
scroll to position [403, 0]
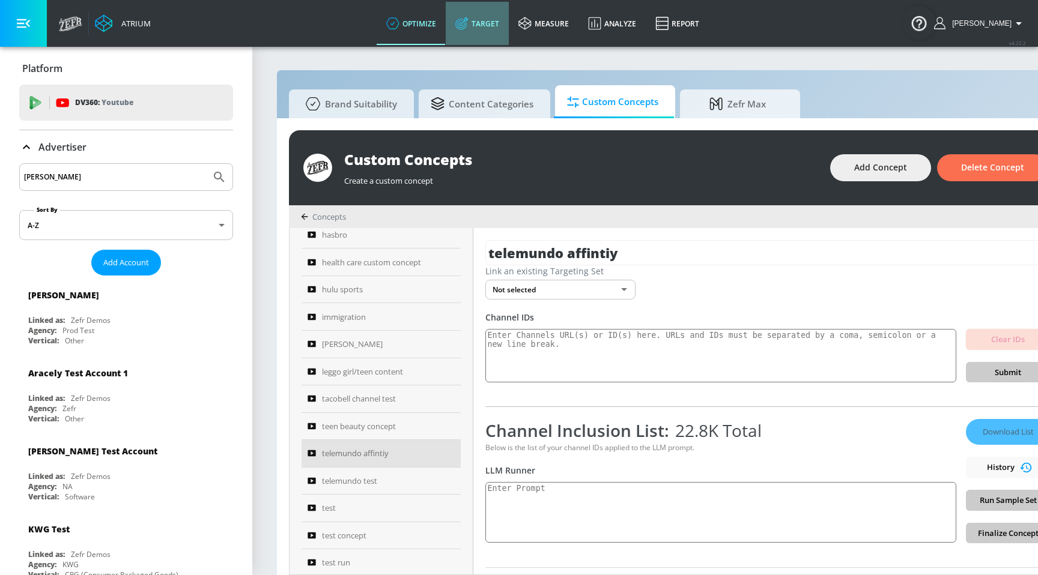
click at [495, 37] on link "Target" at bounding box center [477, 23] width 63 height 43
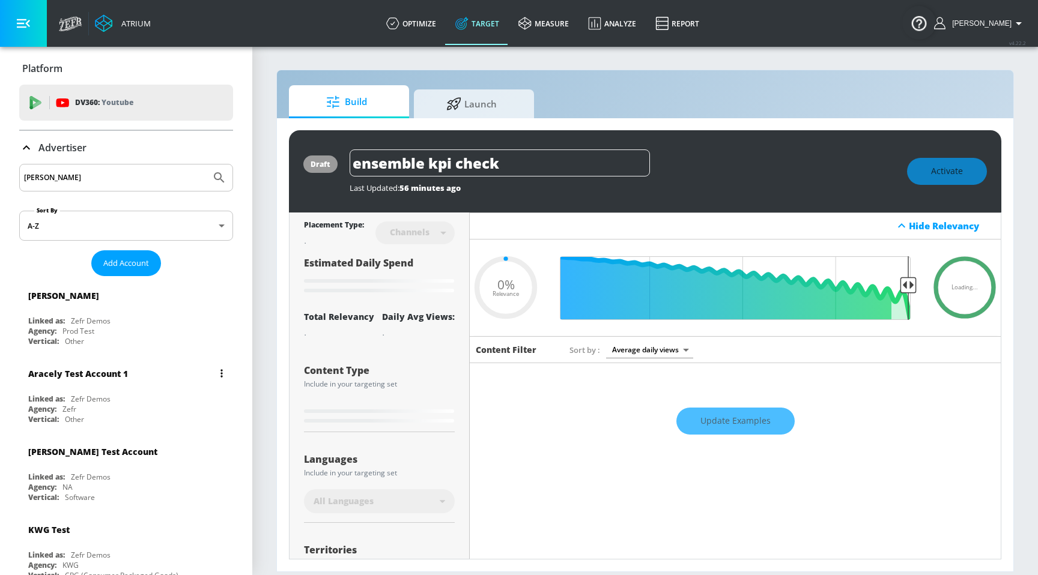
type input "0.05"
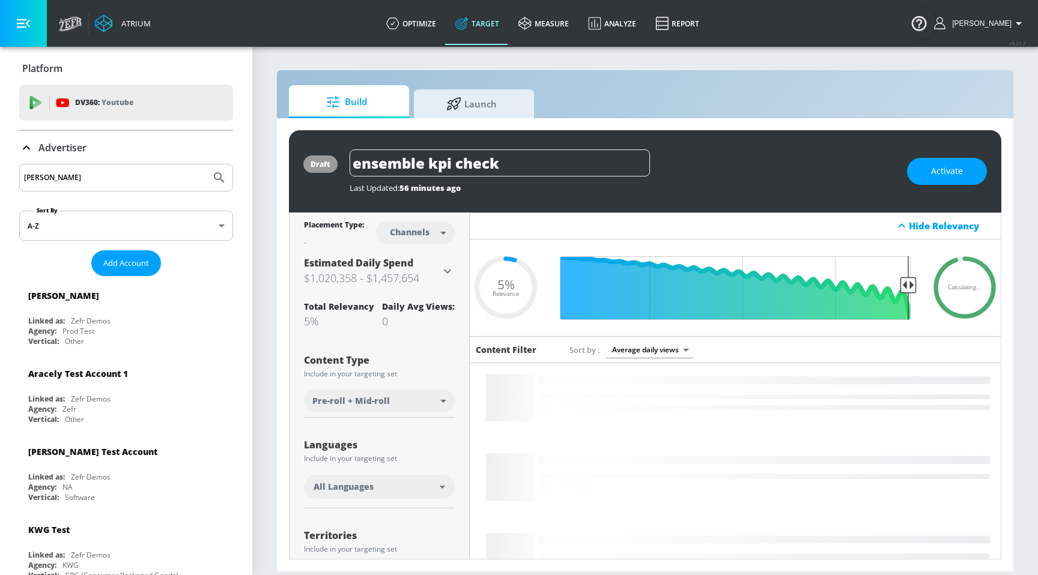
click at [59, 150] on p "Advertiser" at bounding box center [62, 147] width 48 height 13
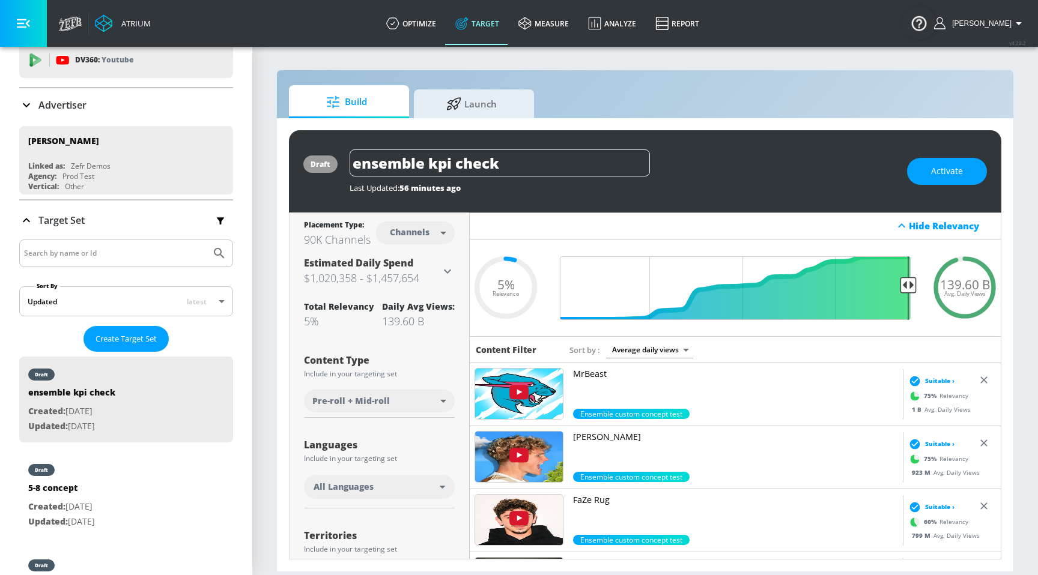
scroll to position [44, 0]
click at [108, 334] on span "Create Target Set" at bounding box center [126, 337] width 61 height 14
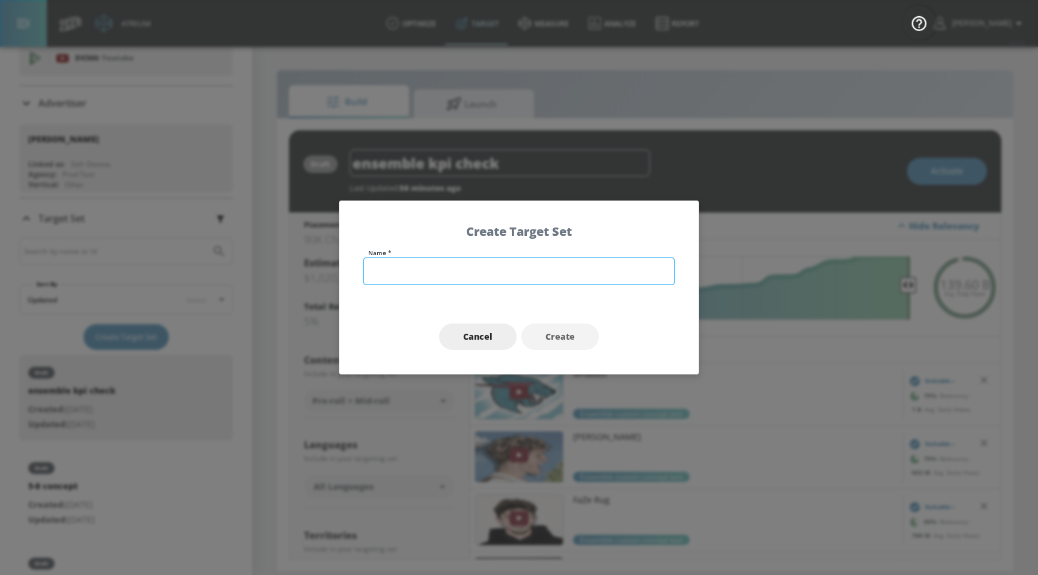
click at [384, 265] on input "text" at bounding box center [518, 272] width 311 height 28
type input "telemundo"
click at [540, 332] on button "Create" at bounding box center [559, 337] width 77 height 27
type input "telemundo"
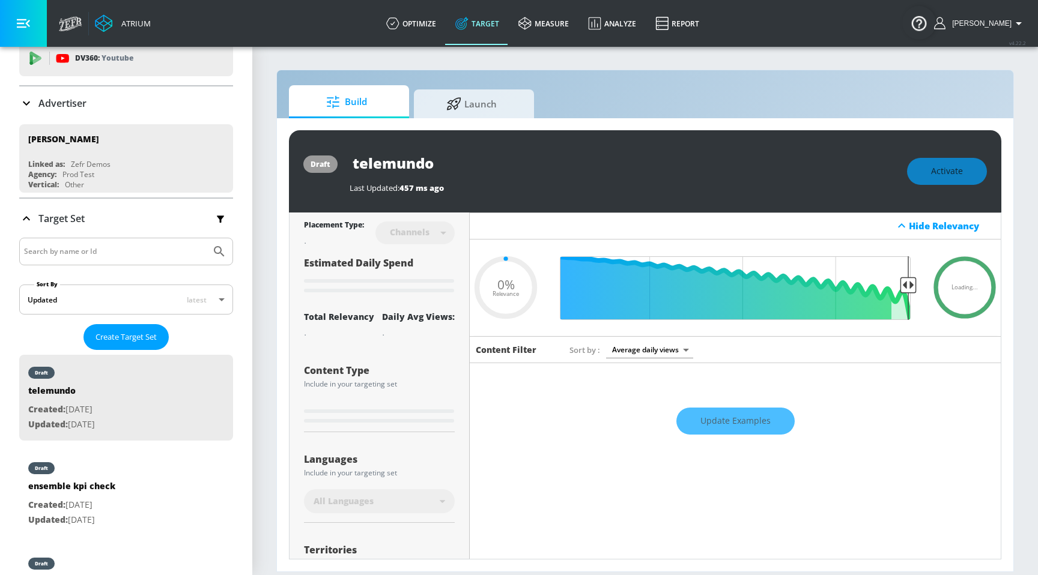
type input "0.6"
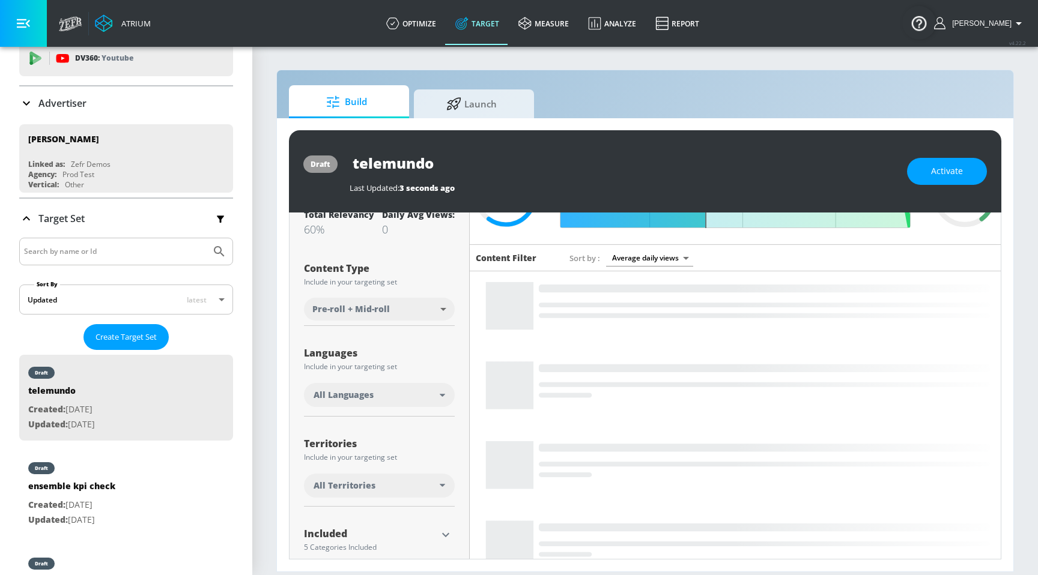
scroll to position [179, 0]
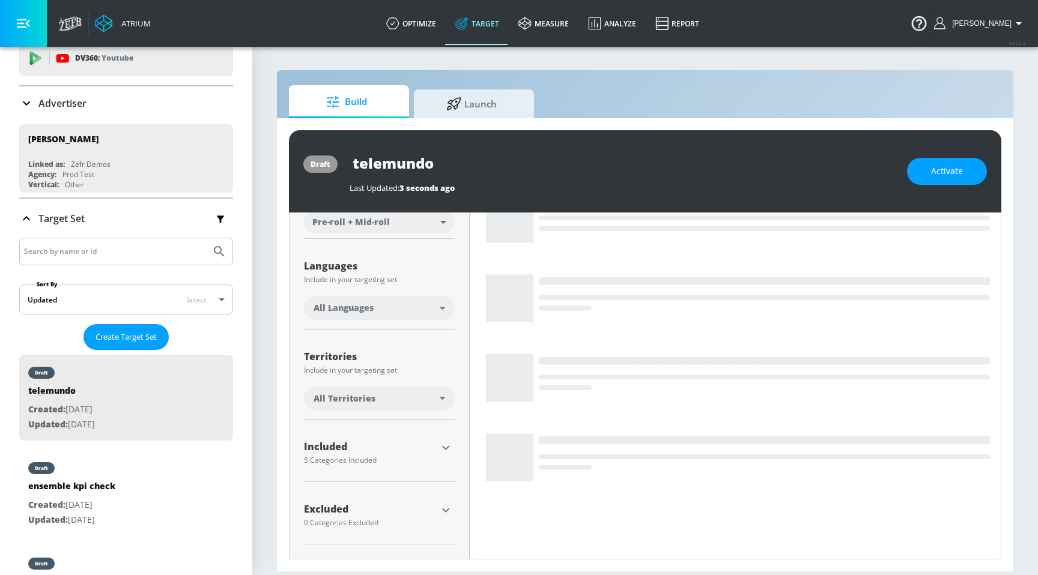
click at [451, 451] on icon "button" at bounding box center [445, 448] width 14 height 14
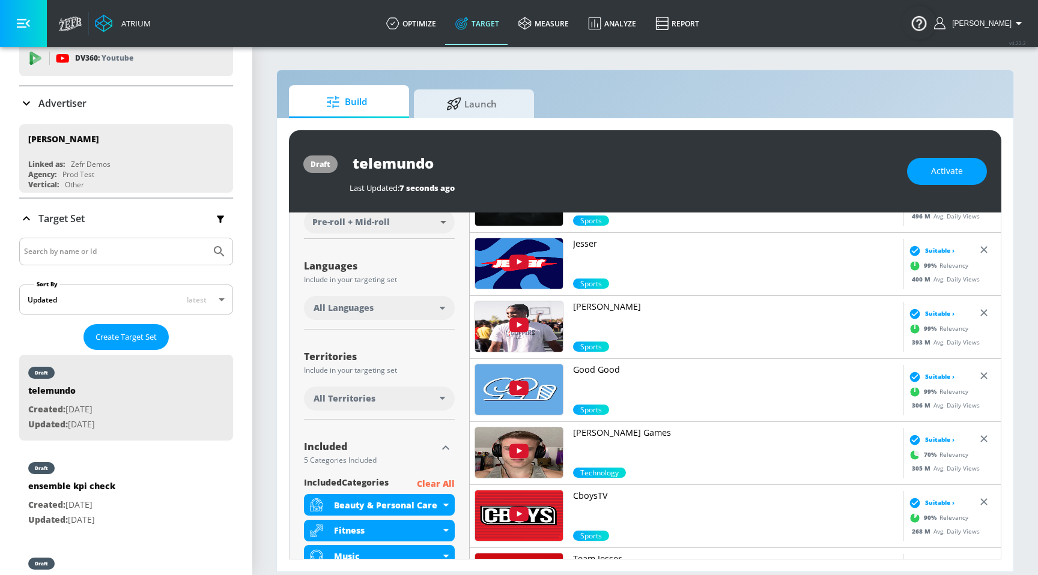
click at [441, 482] on p "Clear All" at bounding box center [436, 484] width 38 height 15
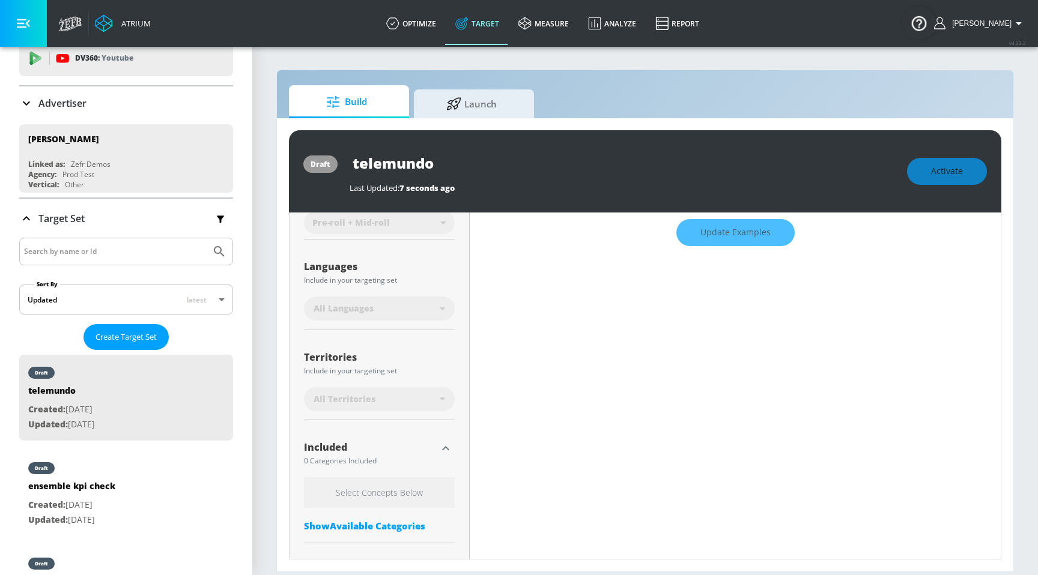
scroll to position [245, 0]
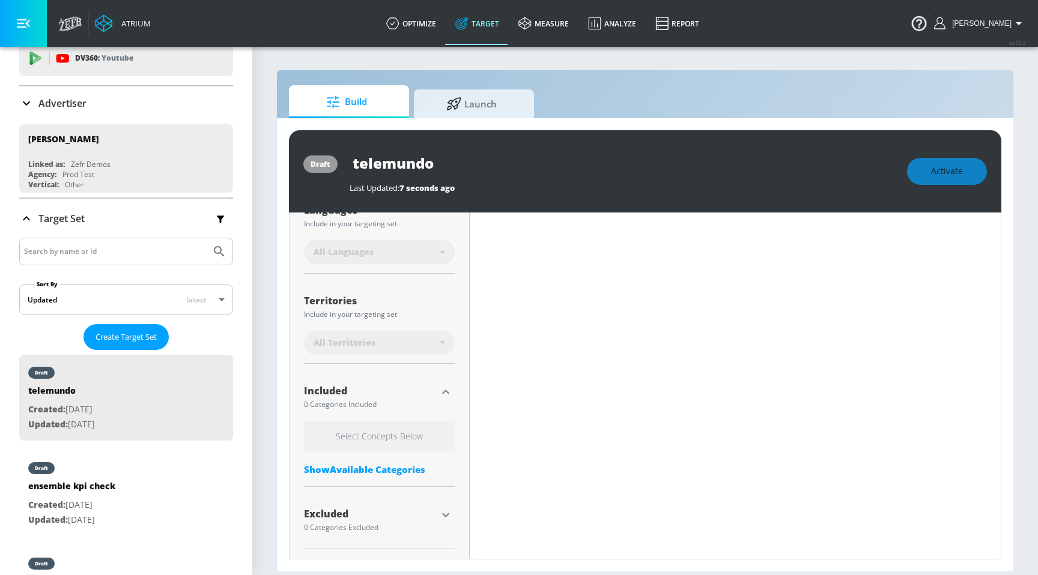
click at [398, 465] on div "Show Available Categories" at bounding box center [379, 470] width 151 height 12
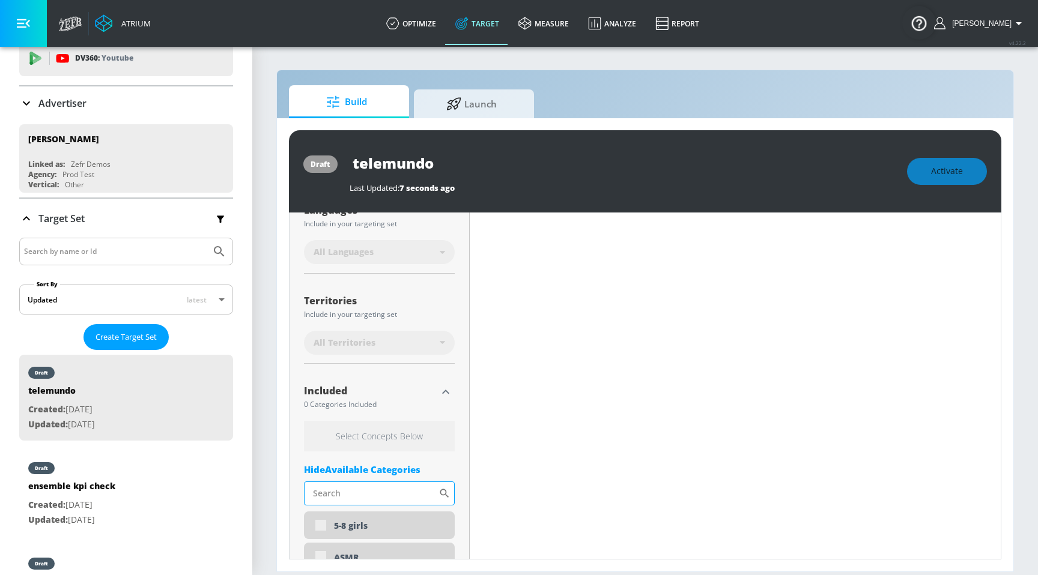
click at [378, 492] on input "Sort By" at bounding box center [371, 494] width 135 height 24
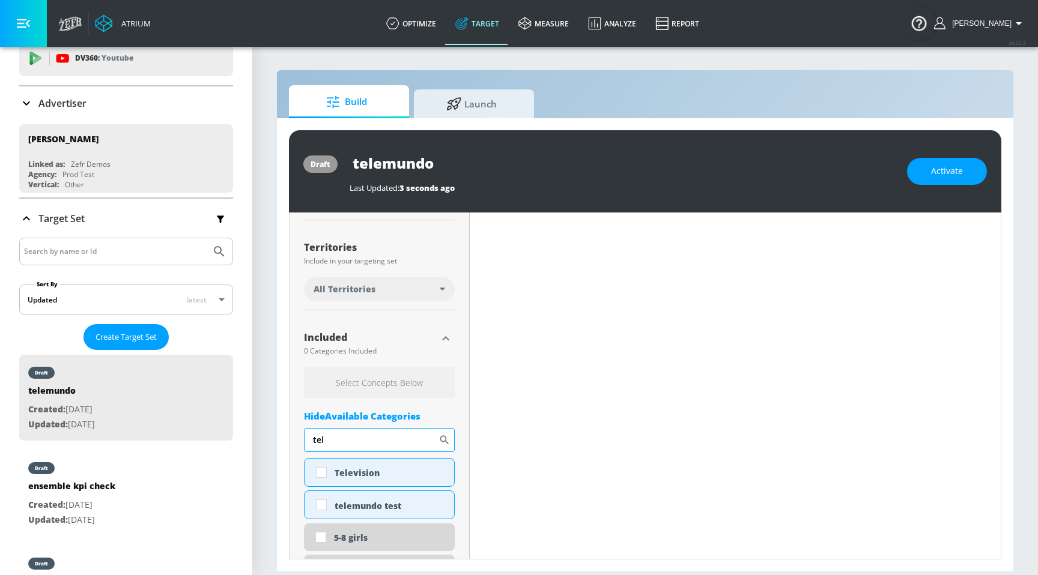
scroll to position [290, 0]
type input "tel"
click at [350, 509] on div "telemundo test" at bounding box center [390, 504] width 111 height 11
checkbox input "true"
click at [937, 177] on span "Activate" at bounding box center [947, 171] width 32 height 15
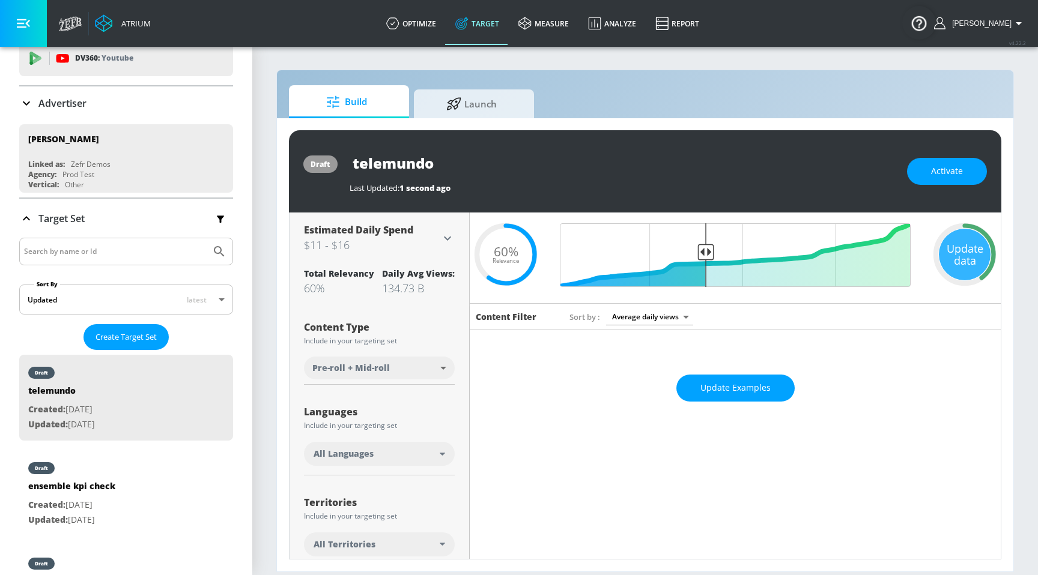
scroll to position [0, 0]
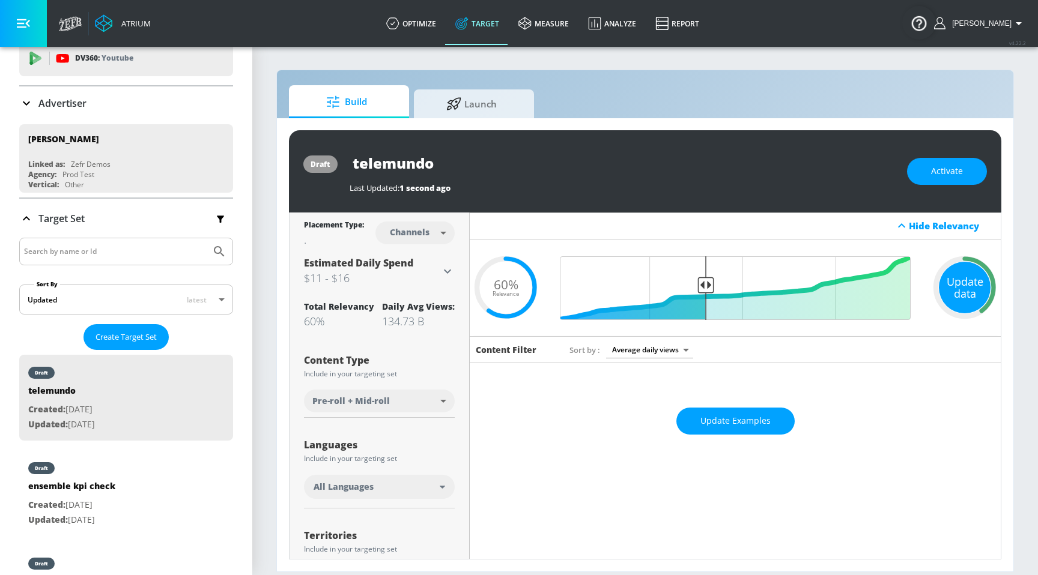
click at [973, 288] on div "Update data" at bounding box center [965, 288] width 52 height 52
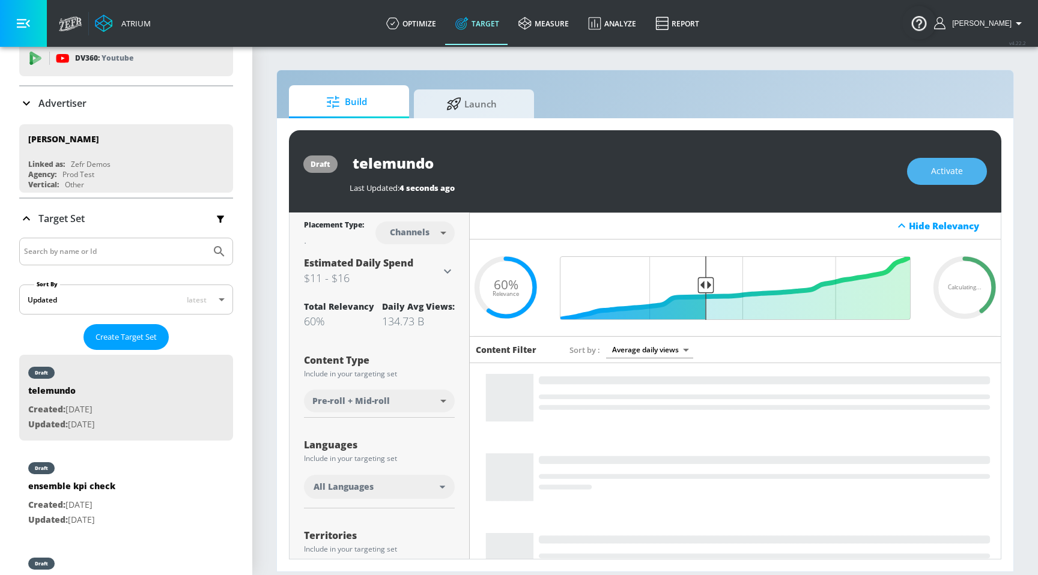
click at [938, 177] on span "Activate" at bounding box center [947, 171] width 32 height 15
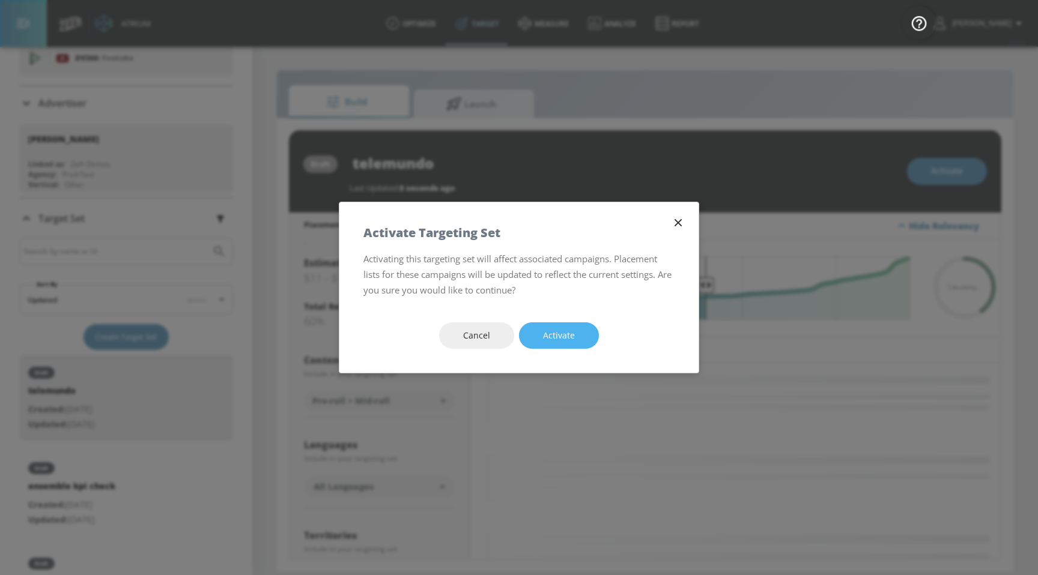
click at [563, 338] on span "Activate" at bounding box center [559, 336] width 32 height 15
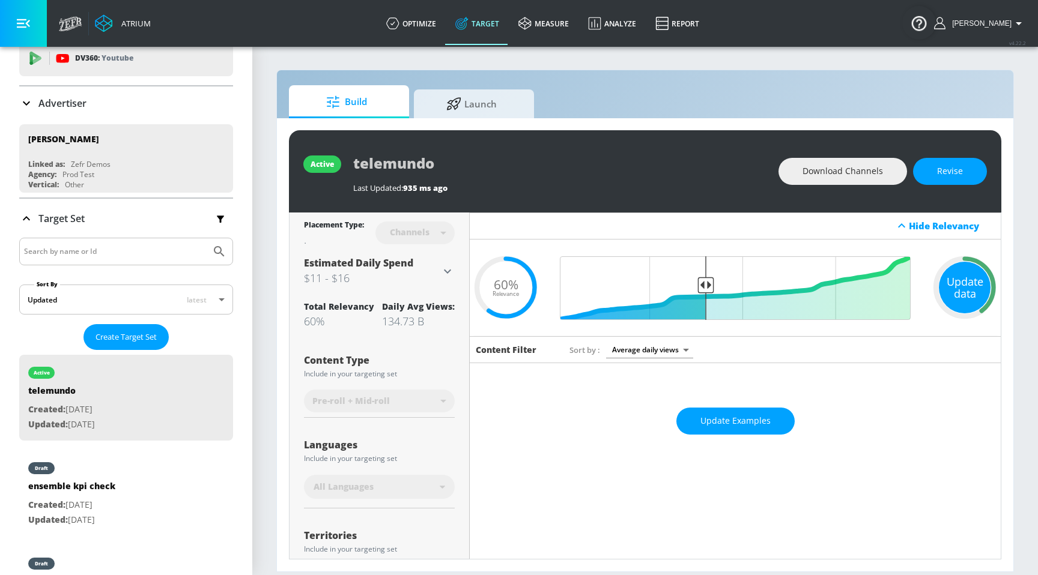
click at [979, 290] on div "Update data" at bounding box center [965, 288] width 52 height 52
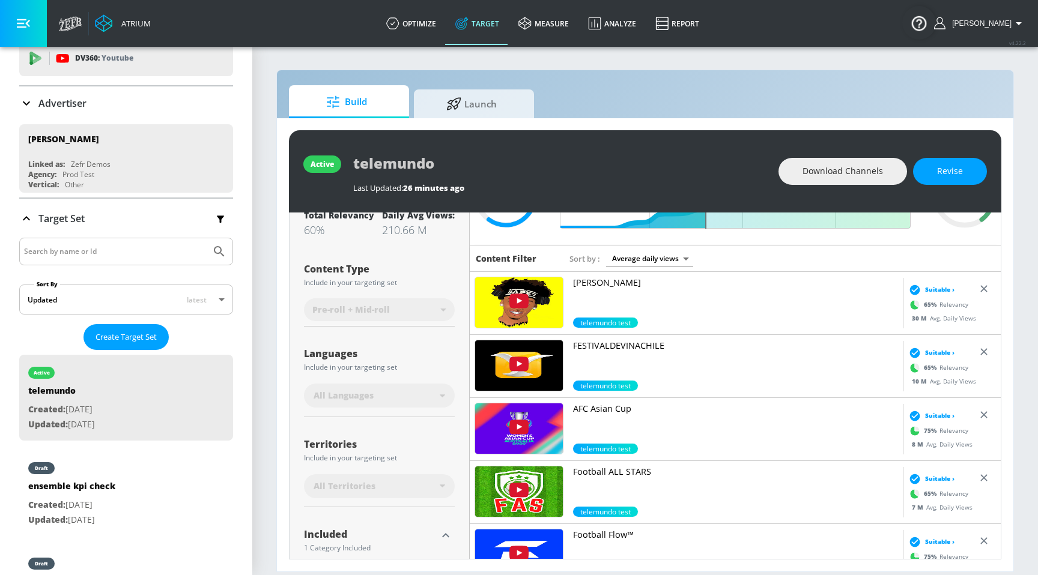
scroll to position [247, 0]
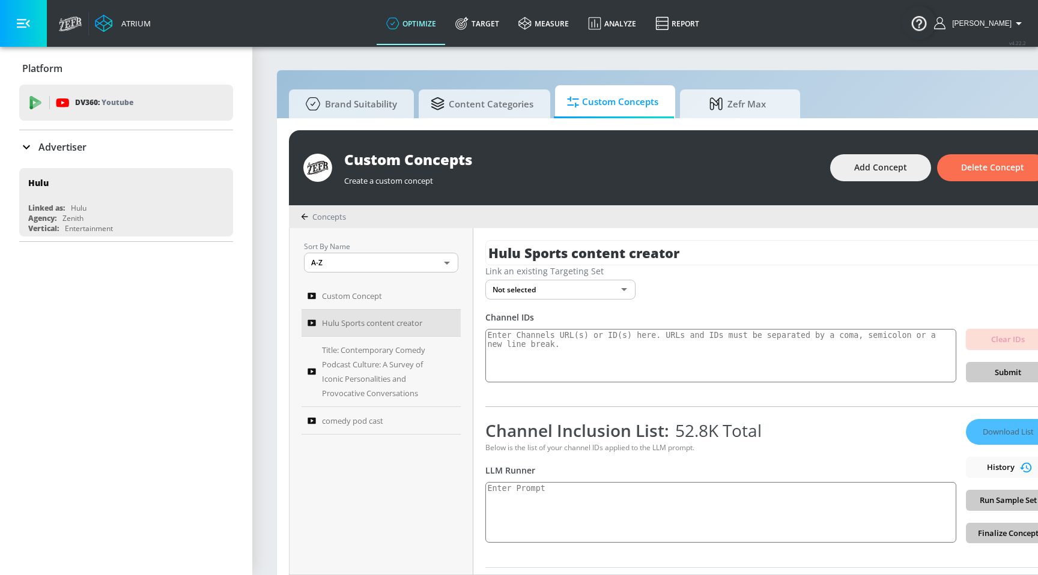
scroll to position [13, 0]
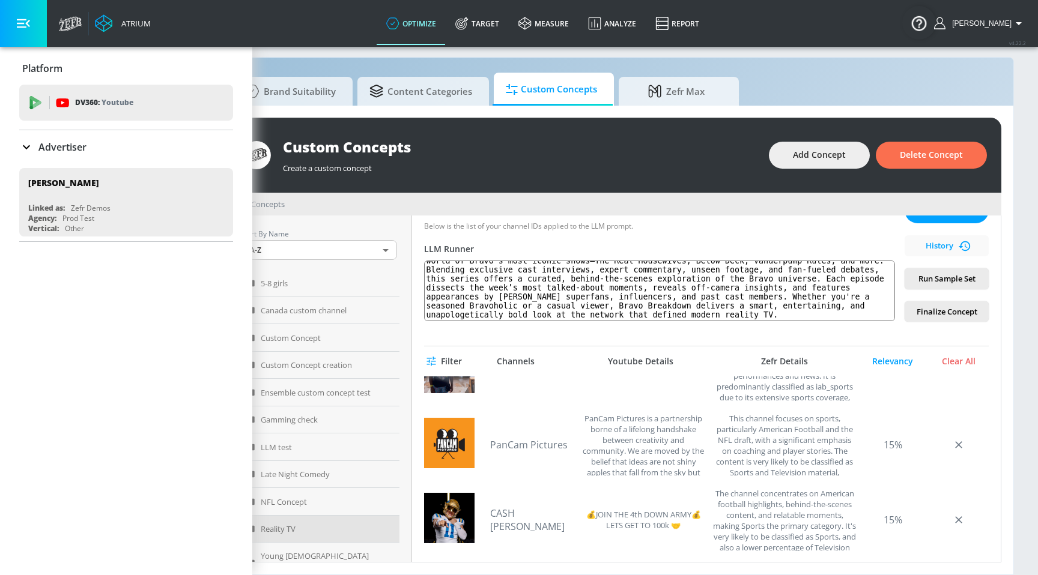
scroll to position [353, 0]
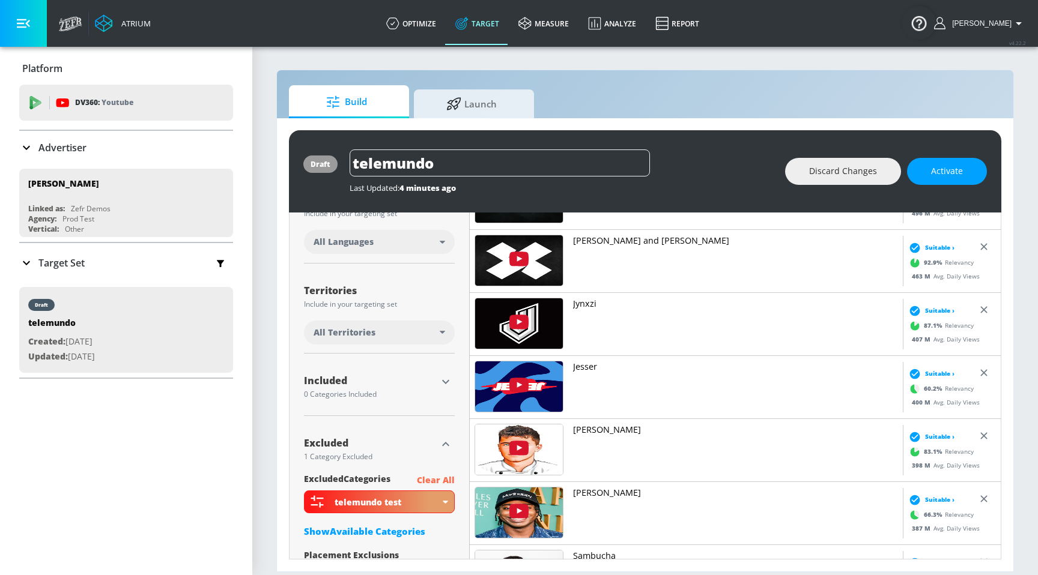
scroll to position [308, 0]
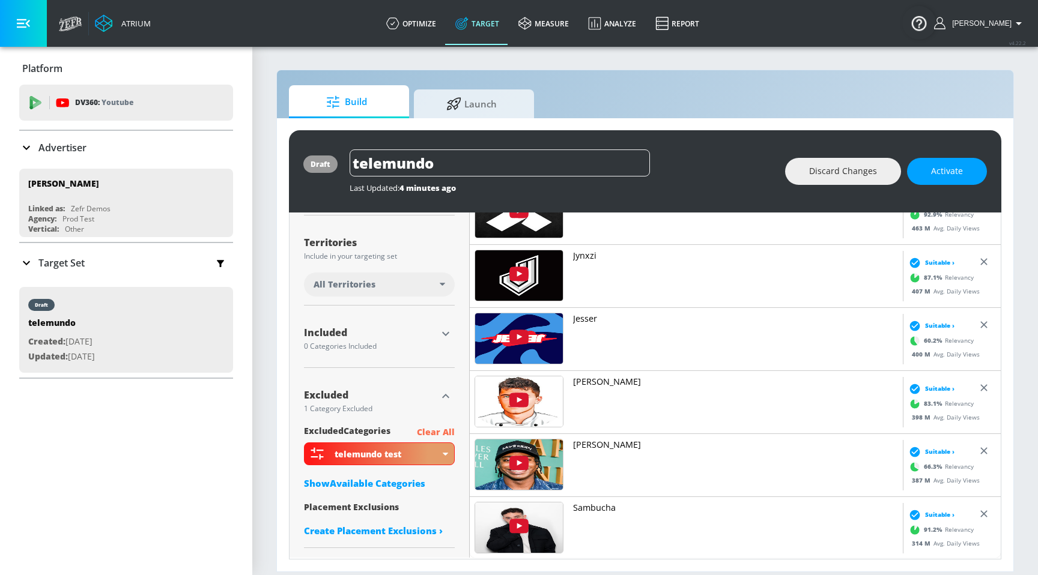
click at [448, 438] on p "Clear All" at bounding box center [436, 432] width 38 height 15
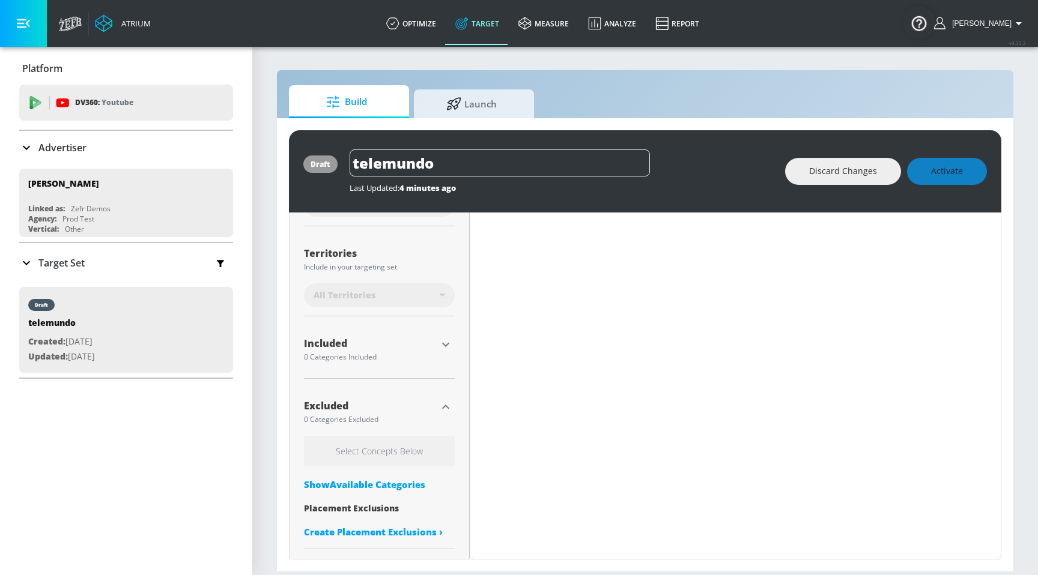
scroll to position [293, 0]
click at [443, 350] on icon "button" at bounding box center [445, 345] width 14 height 14
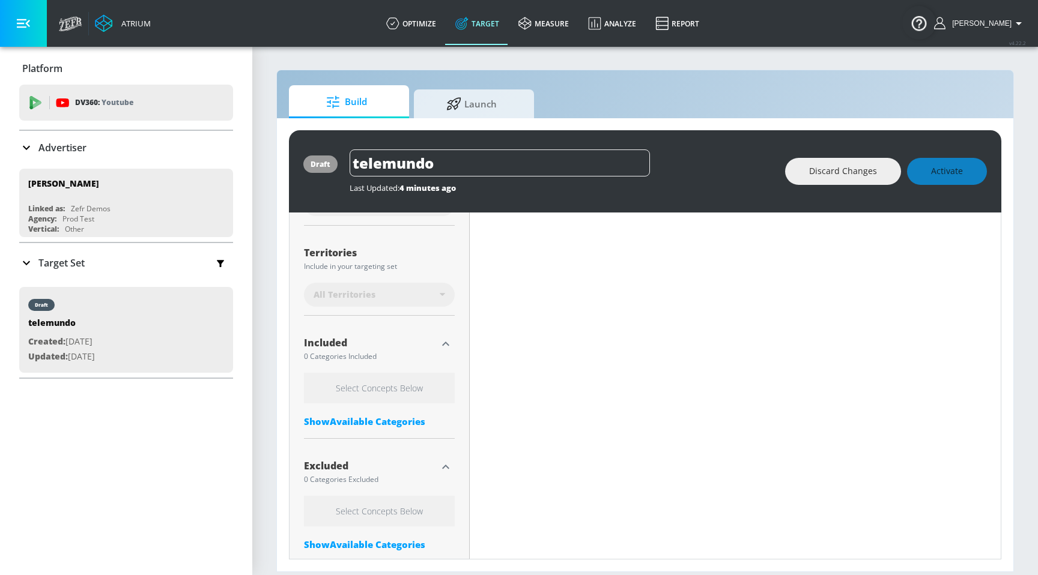
click at [386, 419] on div "Show Available Categories" at bounding box center [379, 422] width 151 height 12
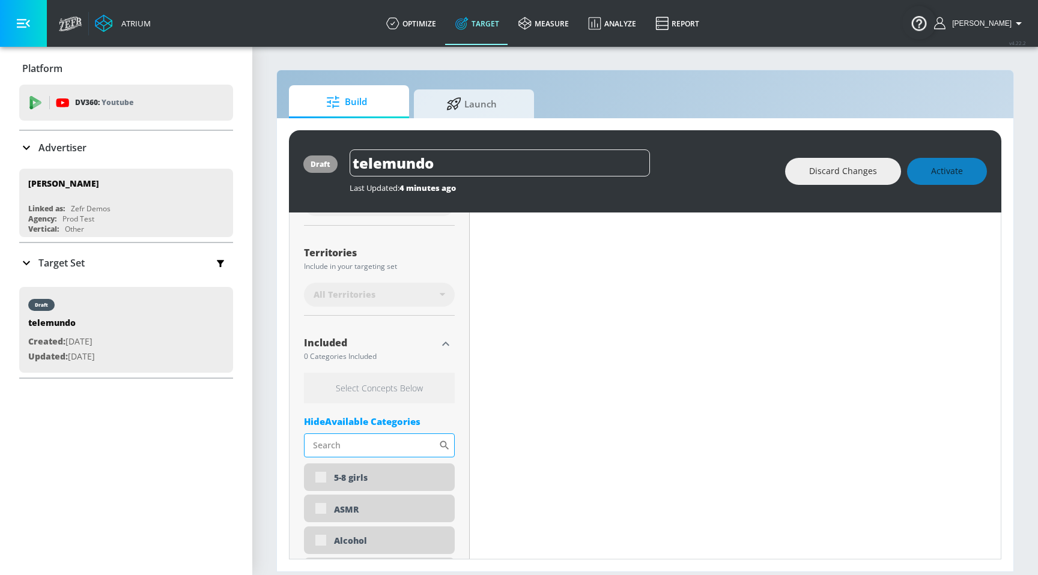
click at [373, 450] on input "Sort By" at bounding box center [371, 446] width 135 height 24
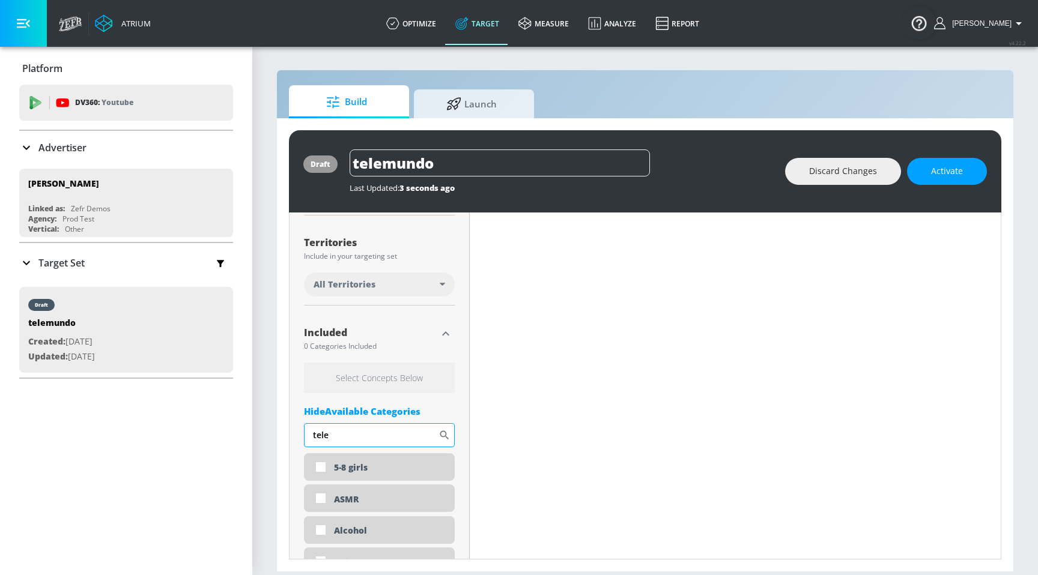
scroll to position [283, 0]
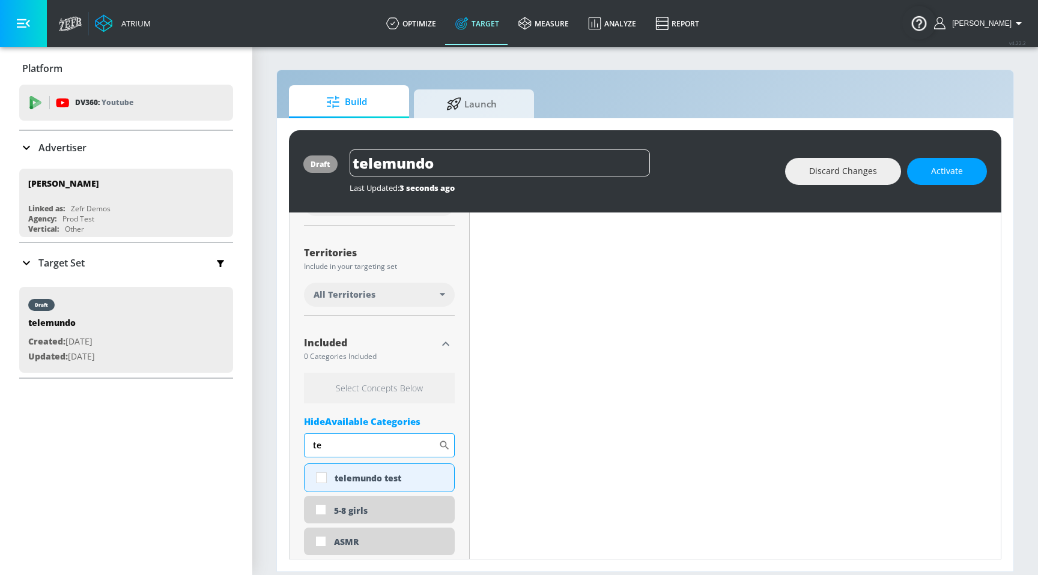
type input "t"
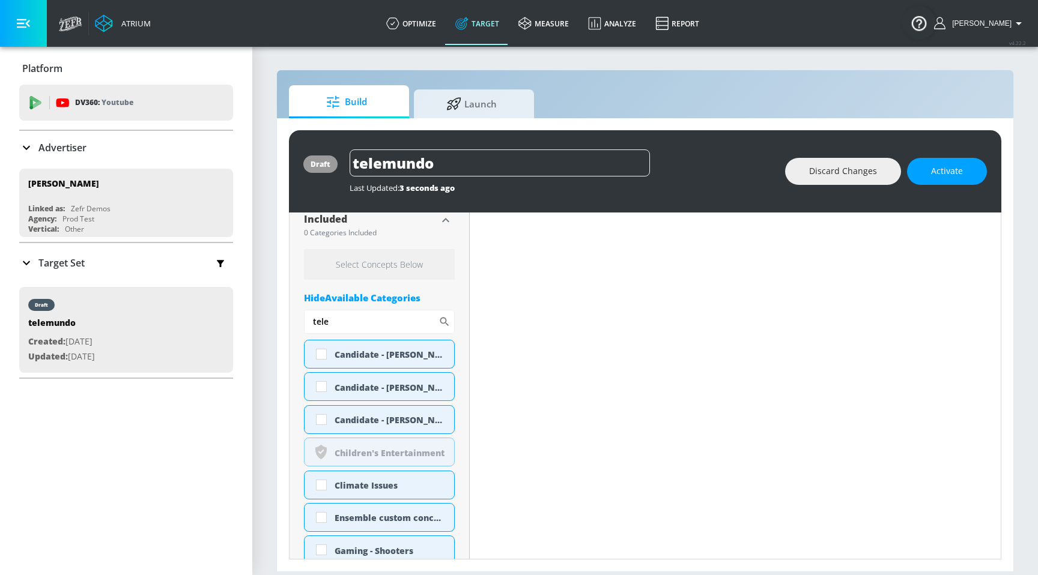
scroll to position [406, 0]
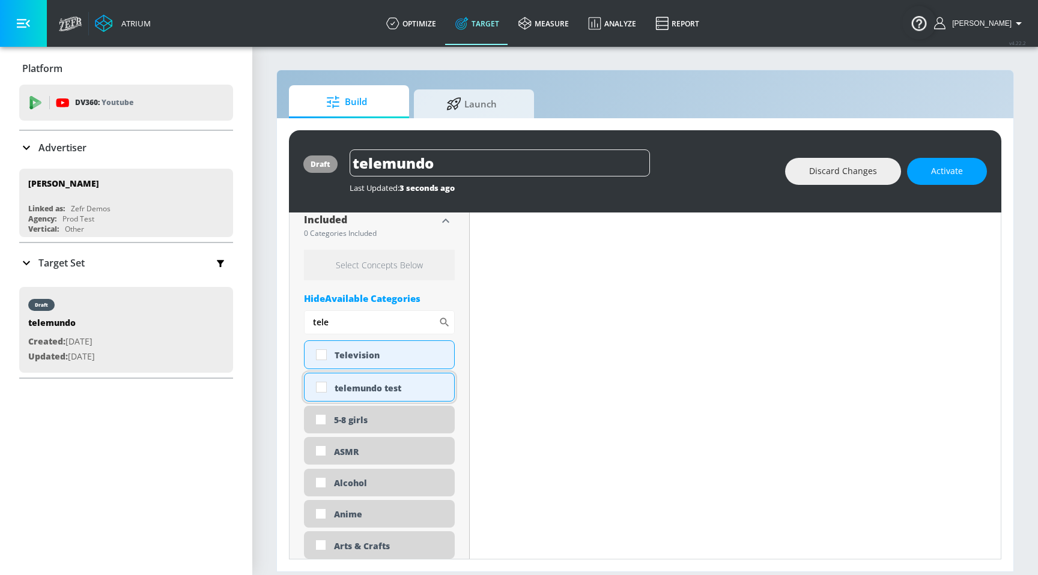
type input "tele"
click at [365, 387] on div "telemundo test" at bounding box center [390, 388] width 111 height 11
checkbox input "true"
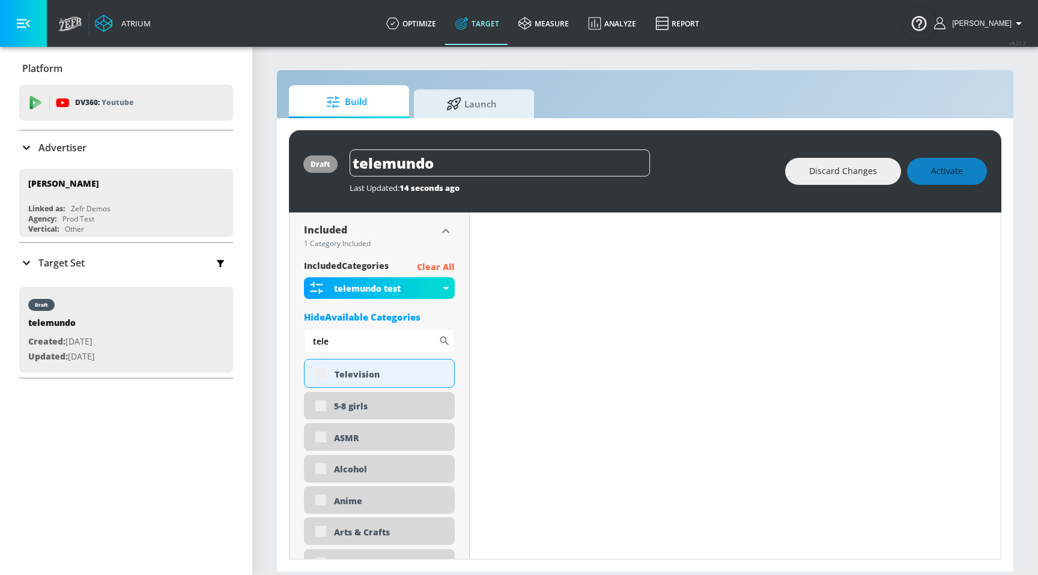
scroll to position [416, 0]
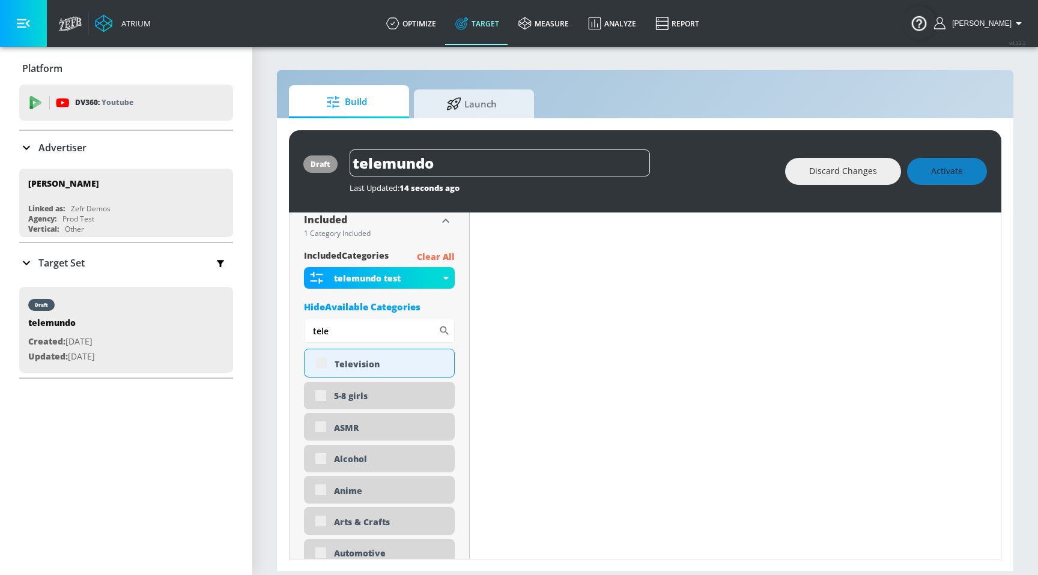
click at [953, 165] on div "Discard Changes Activate" at bounding box center [886, 171] width 202 height 27
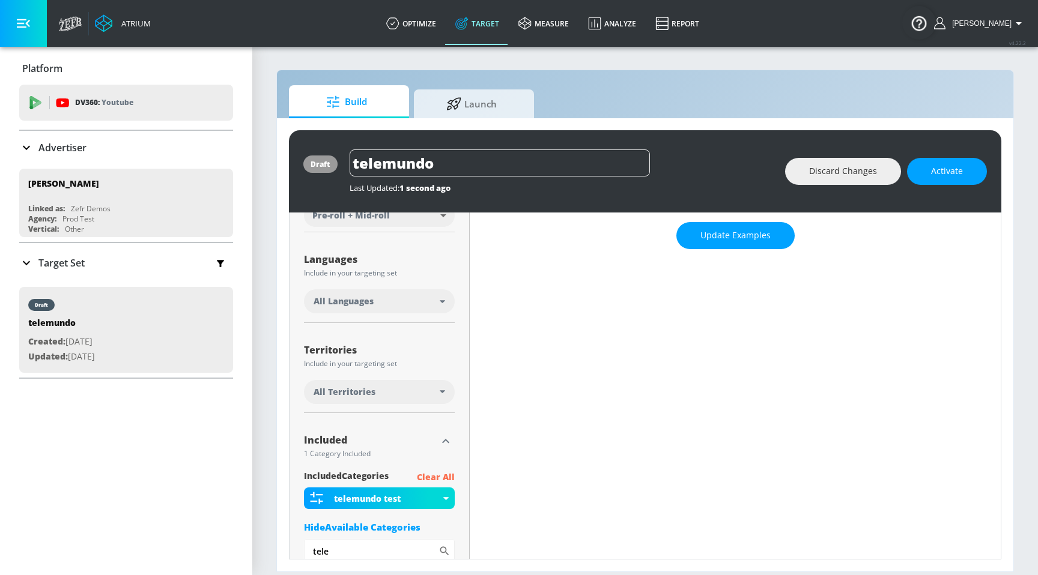
scroll to position [0, 0]
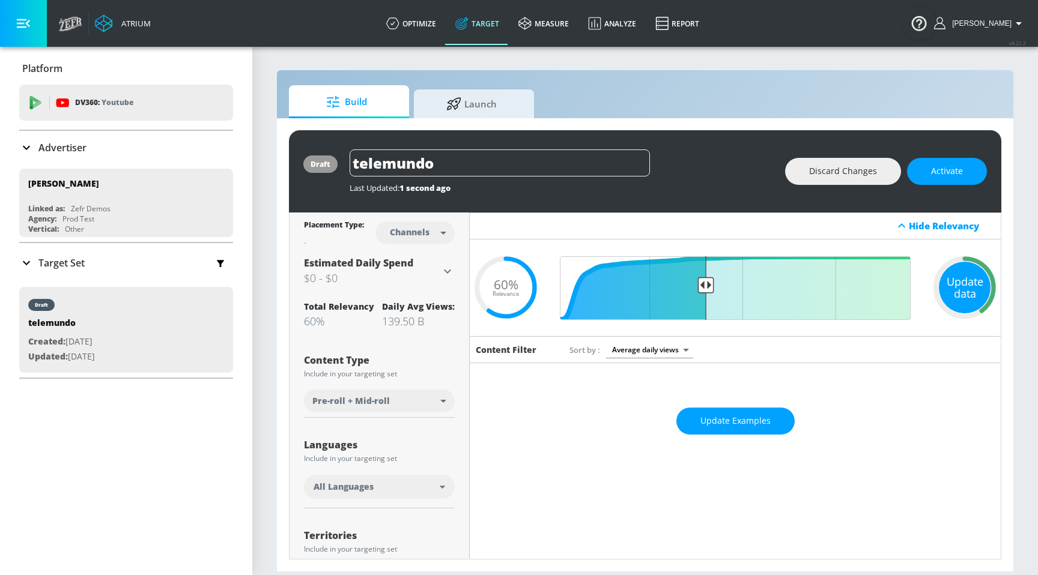
click at [979, 276] on div "Update data" at bounding box center [965, 288] width 52 height 52
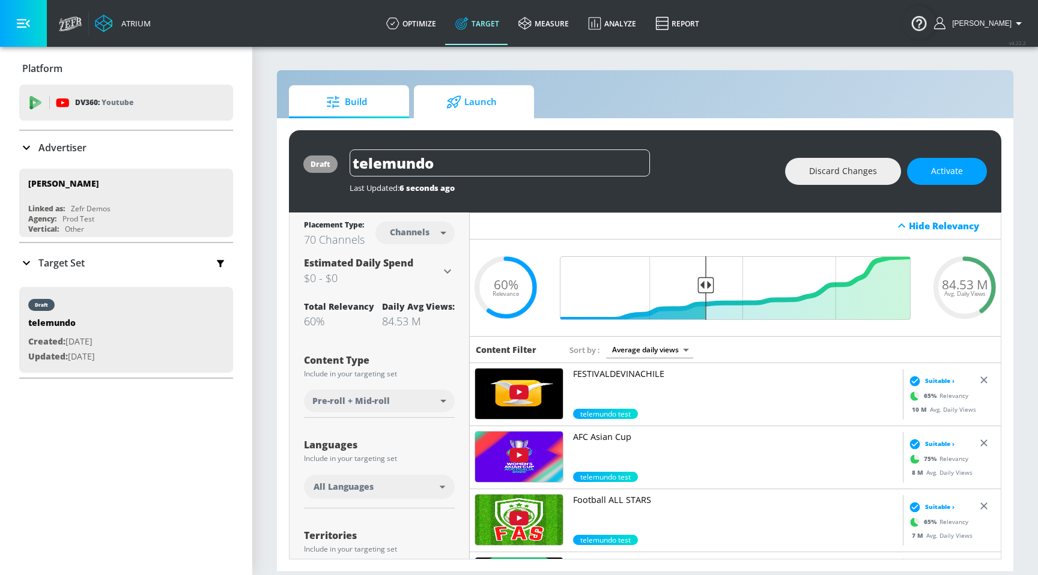
click at [491, 107] on span "Launch" at bounding box center [471, 102] width 91 height 29
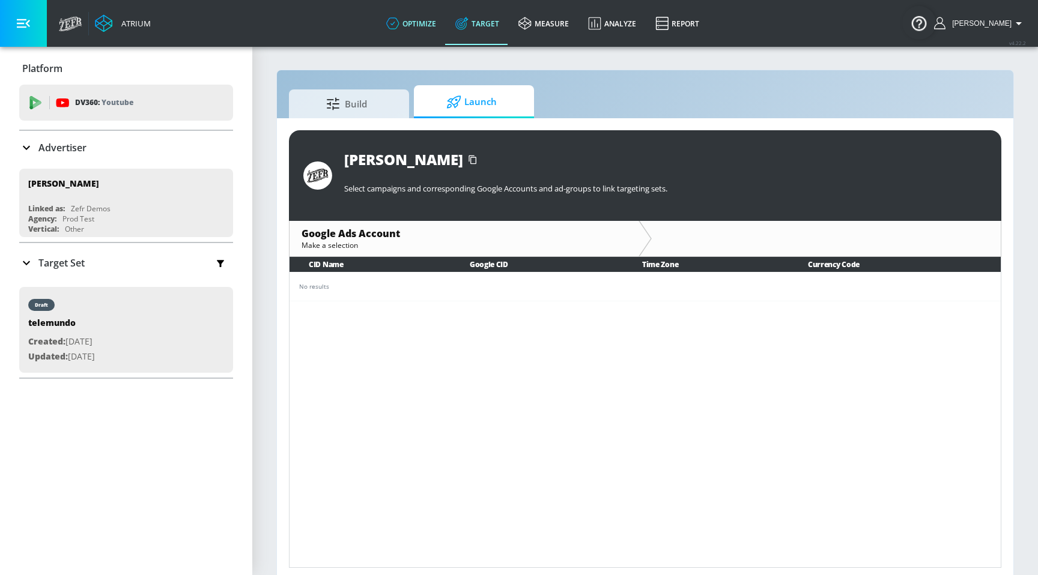
click at [438, 26] on link "optimize" at bounding box center [411, 23] width 69 height 43
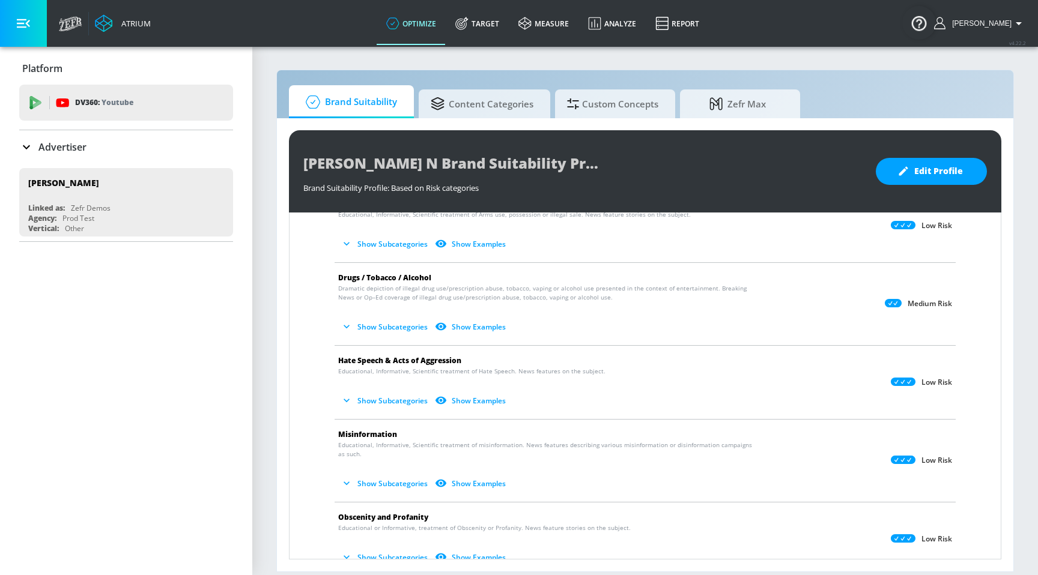
scroll to position [180, 0]
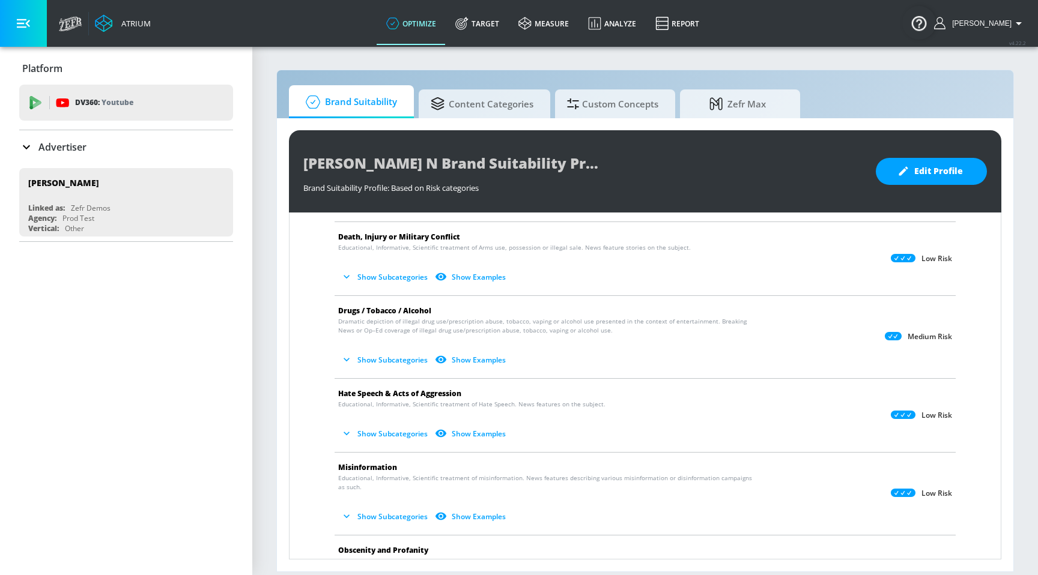
click at [897, 341] on div at bounding box center [893, 336] width 17 height 13
click at [396, 352] on button "Show Subcategories" at bounding box center [385, 360] width 94 height 20
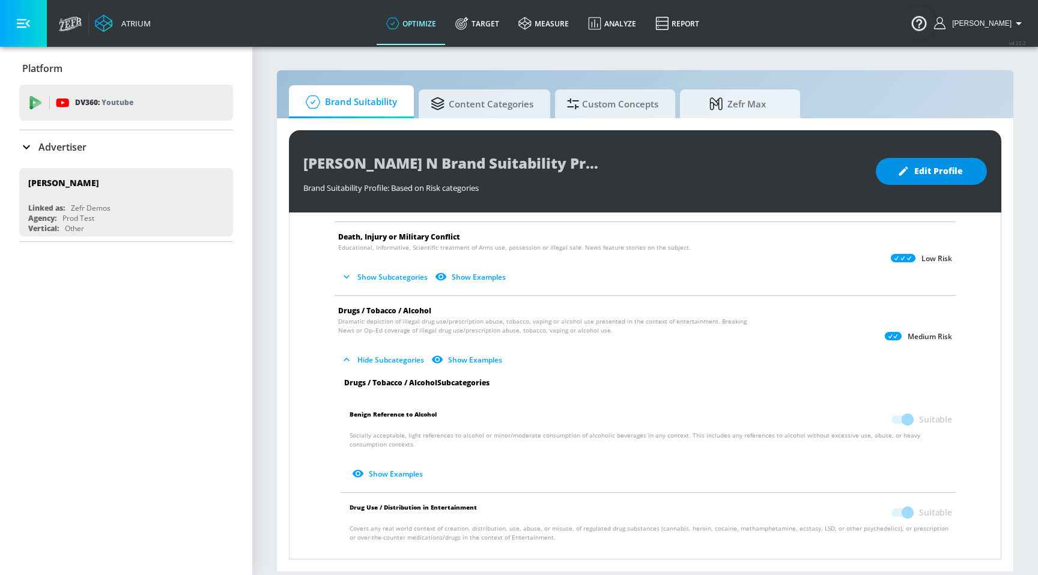
click at [941, 175] on span "Edit Profile" at bounding box center [931, 171] width 63 height 15
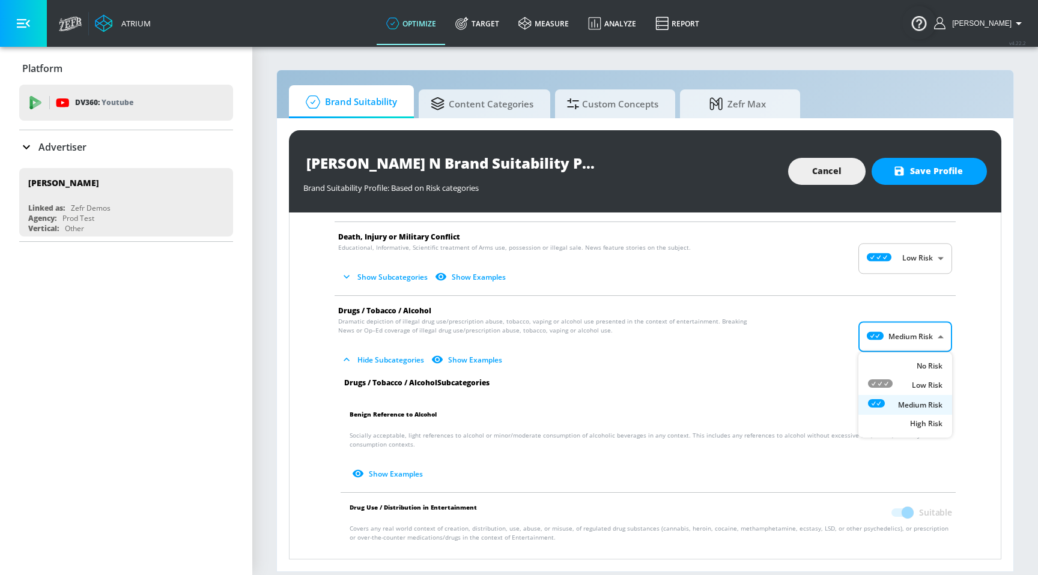
click at [903, 327] on body "Atrium optimize Target measure Analyze Report optimize Target measure Analyze R…" at bounding box center [519, 287] width 1038 height 575
click at [882, 402] on icon at bounding box center [876, 405] width 17 height 8
click at [895, 344] on body "Atrium optimize Target measure Analyze Report optimize Target measure Analyze R…" at bounding box center [519, 287] width 1038 height 575
click at [885, 379] on li "Low Risk" at bounding box center [905, 387] width 94 height 20
checkbox input "false"
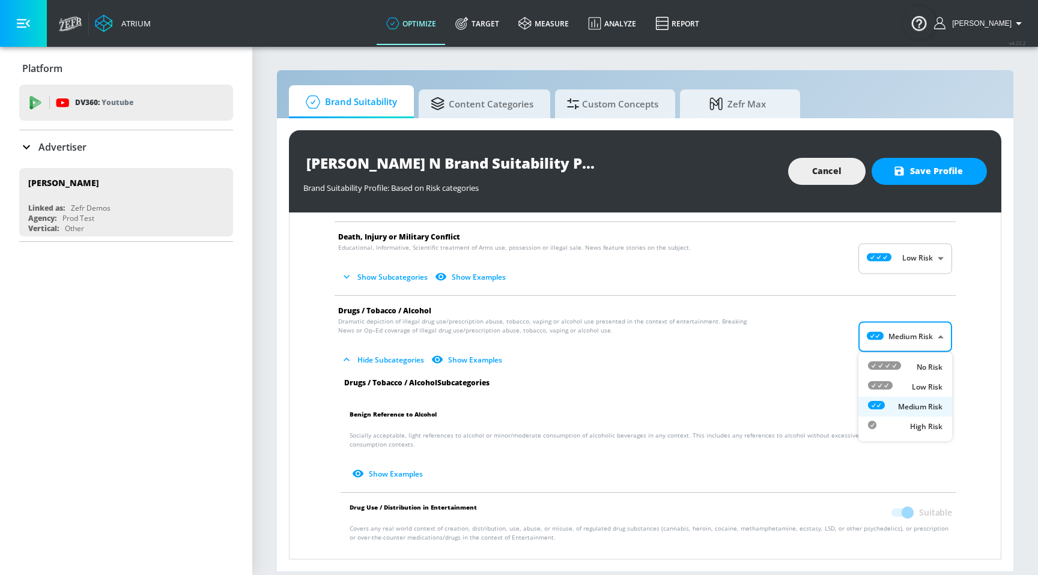
checkbox input "false"
type input "LOW"
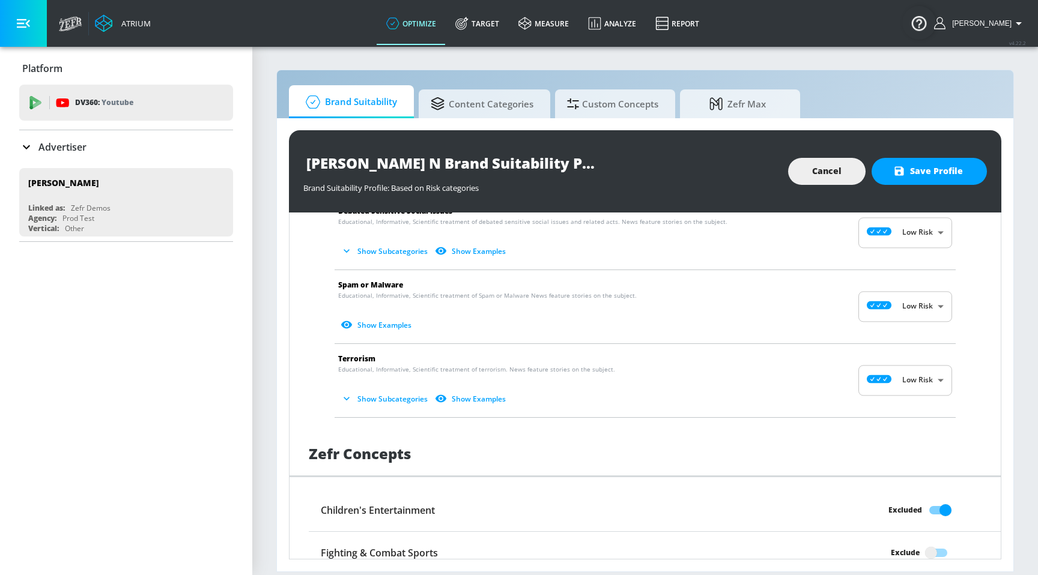
scroll to position [1223, 0]
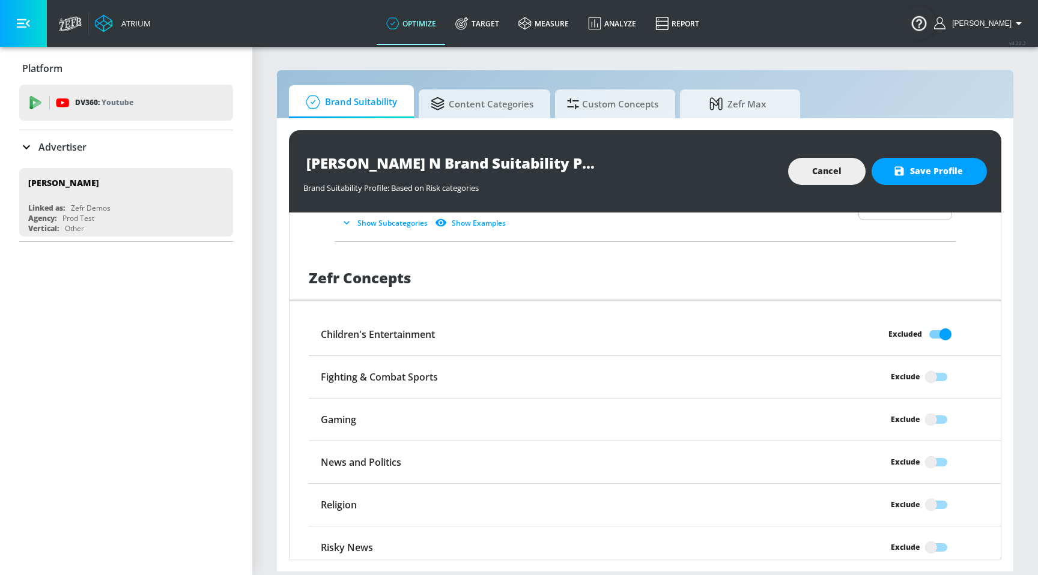
click at [948, 326] on input "Excluded" at bounding box center [945, 334] width 68 height 23
checkbox input "false"
click at [901, 174] on icon "button" at bounding box center [899, 171] width 12 height 12
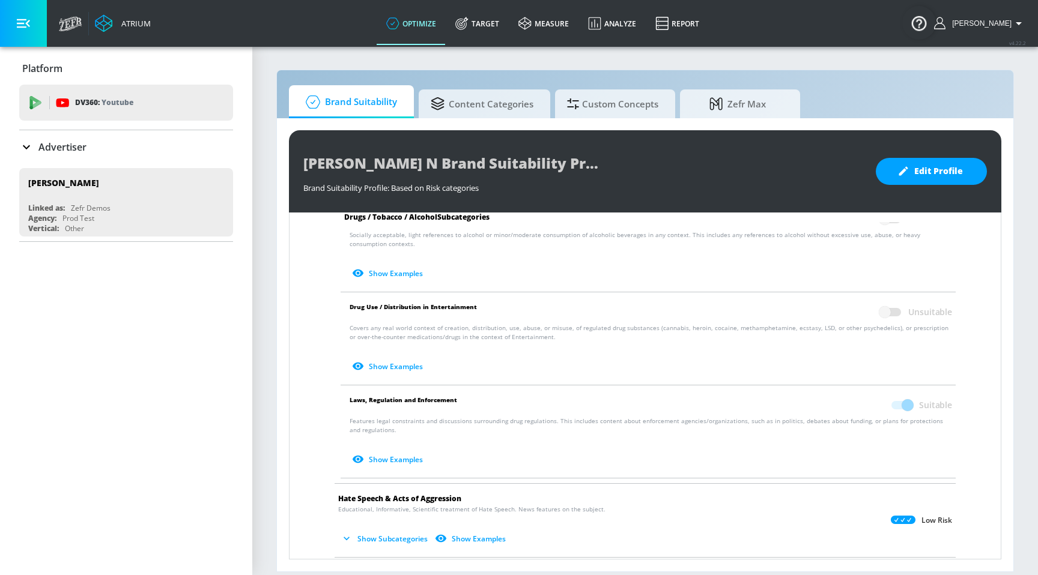
scroll to position [0, 0]
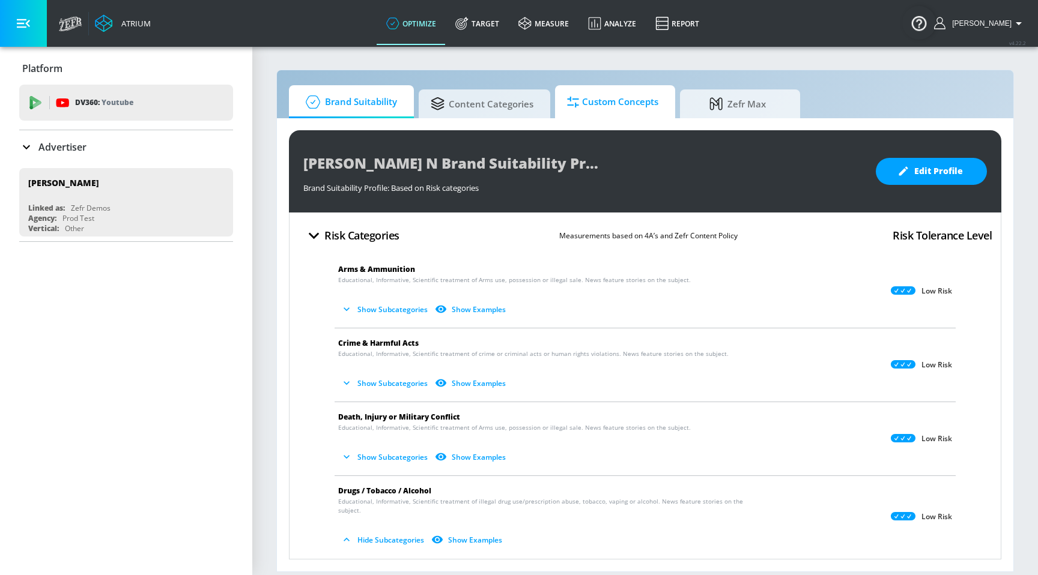
click at [587, 102] on span "Custom Concepts" at bounding box center [612, 102] width 91 height 29
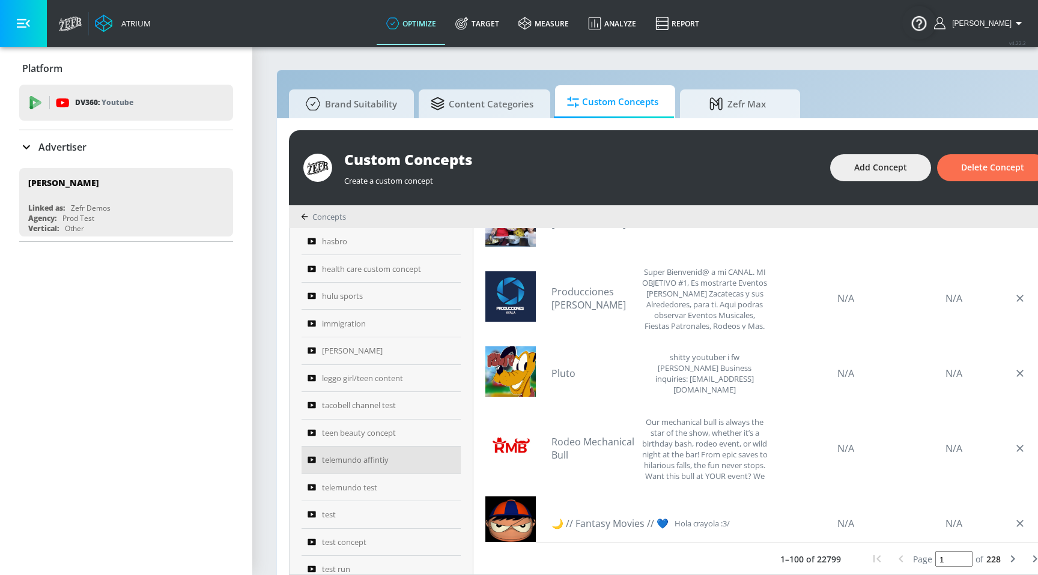
scroll to position [43, 0]
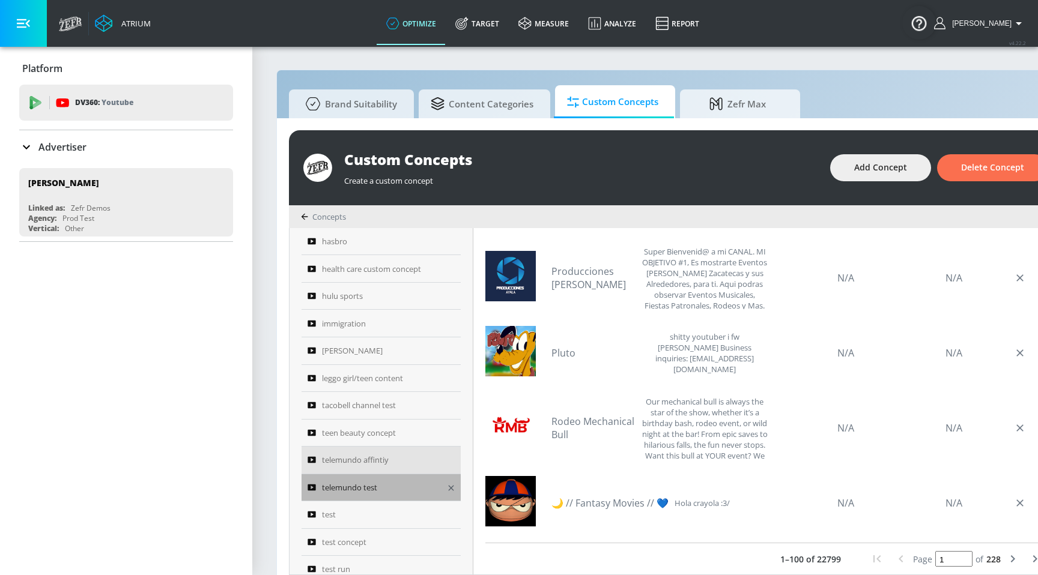
click at [371, 481] on span "telemundo test" at bounding box center [349, 488] width 55 height 14
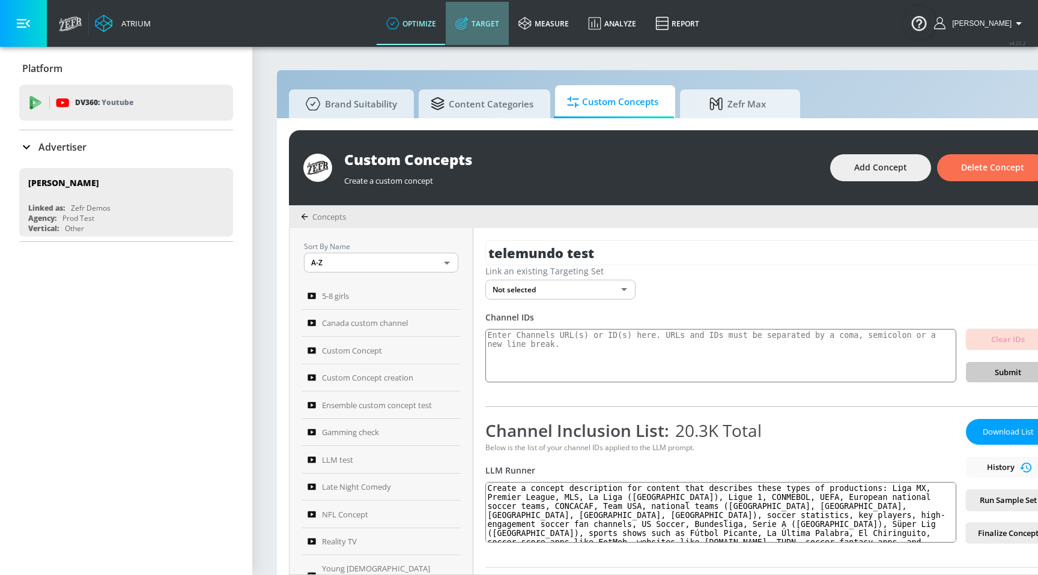
click at [492, 30] on link "Target" at bounding box center [477, 23] width 63 height 43
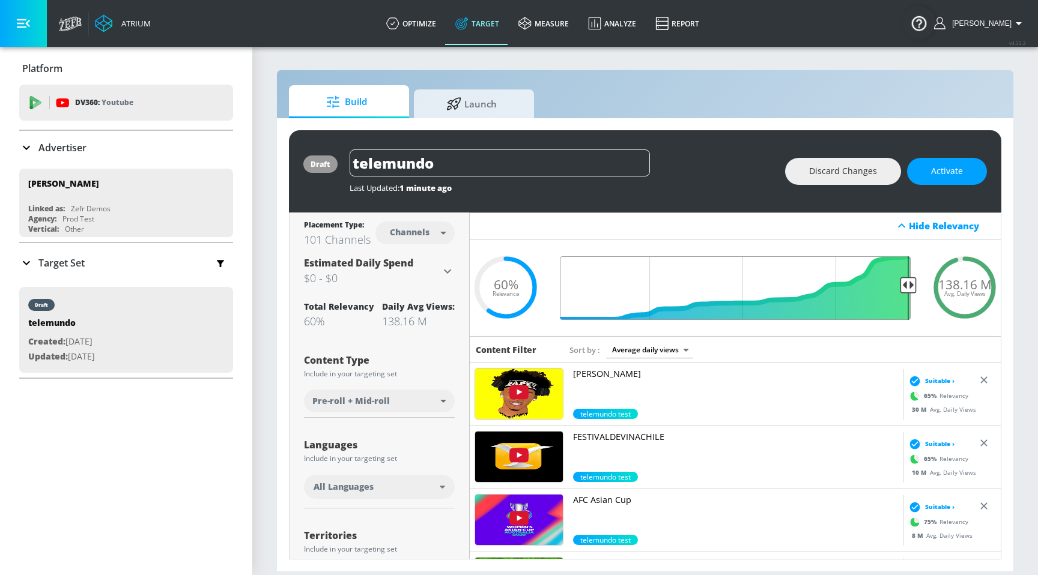
drag, startPoint x: 706, startPoint y: 287, endPoint x: 920, endPoint y: 315, distance: 215.1
type input "0.05"
click at [917, 315] on input "Final Threshold" at bounding box center [735, 288] width 363 height 64
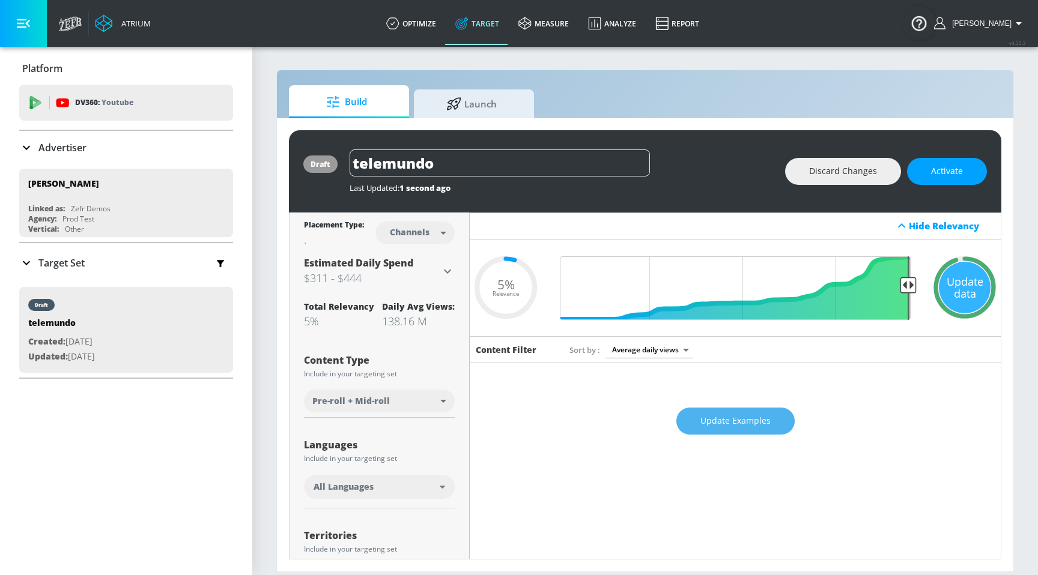
click at [714, 417] on span "Update Examples" at bounding box center [735, 421] width 70 height 15
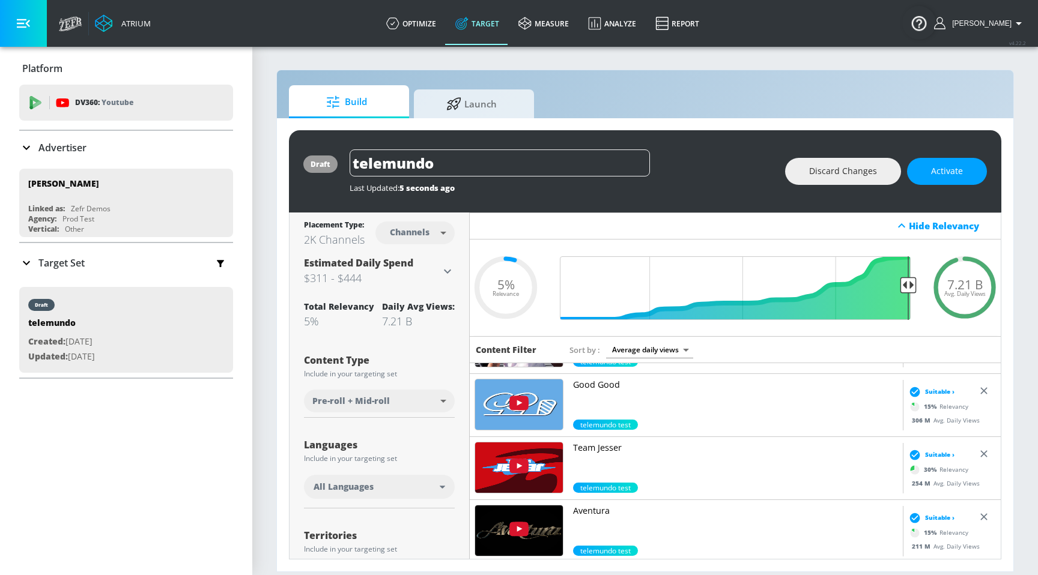
scroll to position [67, 0]
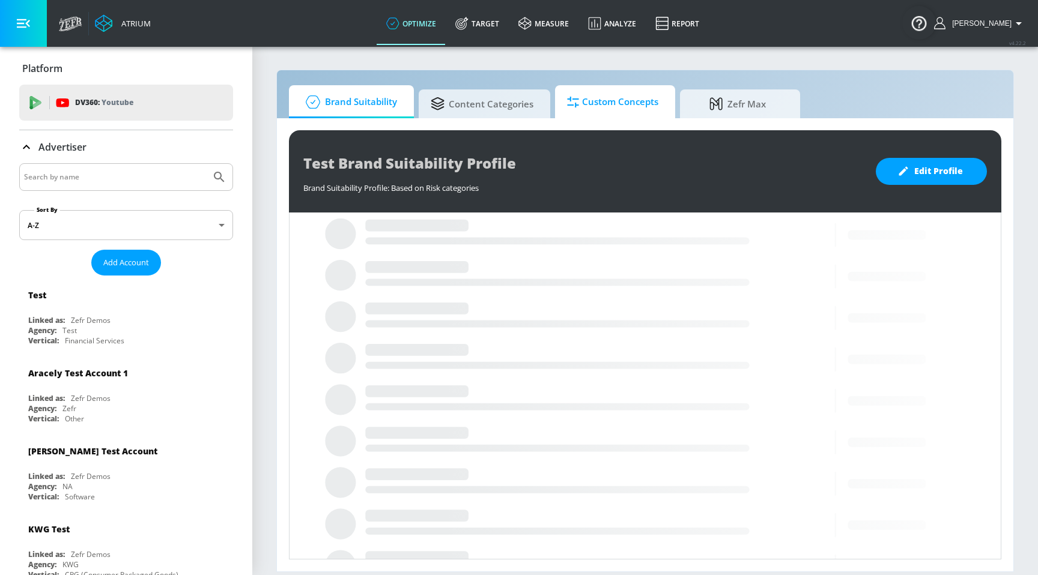
click at [598, 97] on span "Custom Concepts" at bounding box center [612, 102] width 91 height 29
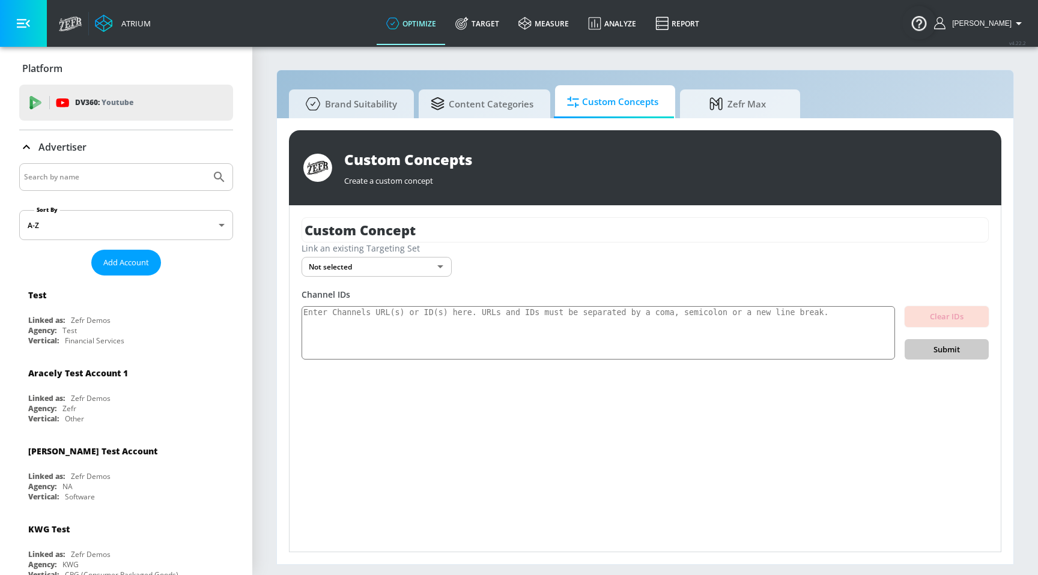
click at [139, 184] on input "Search by name" at bounding box center [115, 177] width 182 height 16
type input "[PERSON_NAME]"
click at [206, 164] on button "Submit Search" at bounding box center [219, 177] width 26 height 26
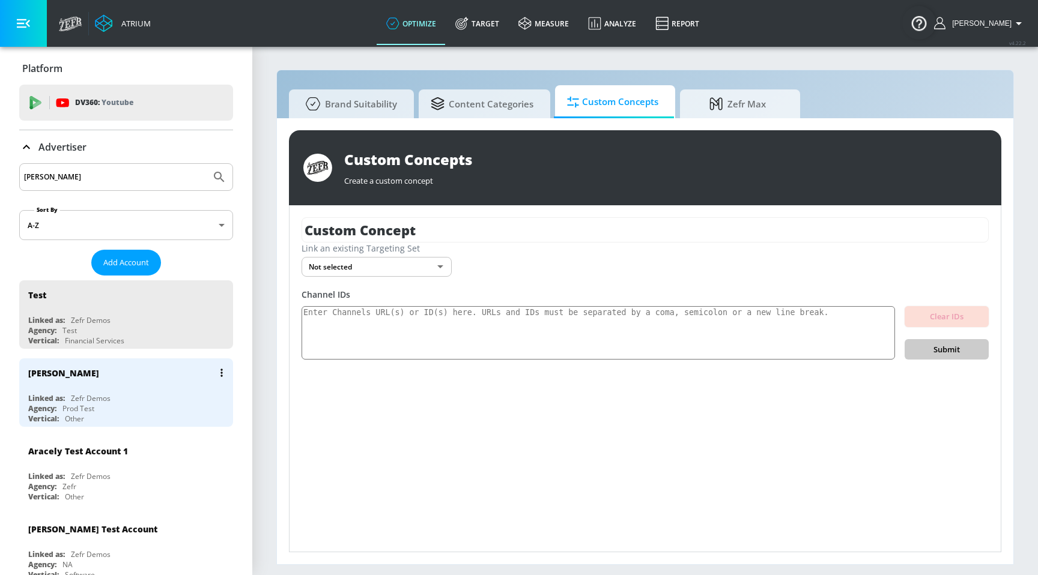
click at [50, 397] on div "Linked as:" at bounding box center [46, 398] width 37 height 10
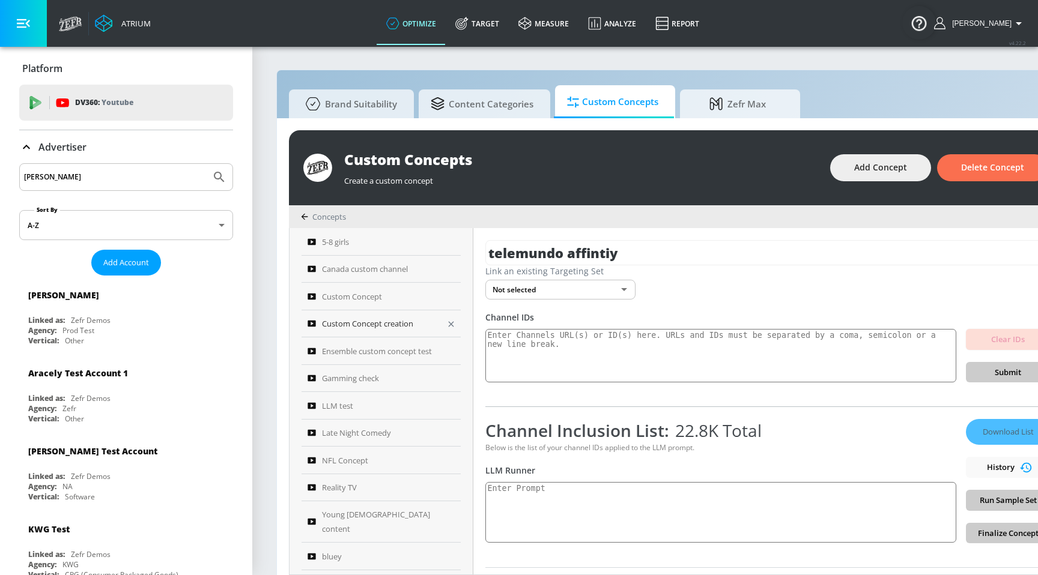
scroll to position [53, 0]
click at [367, 104] on span "Brand Suitability" at bounding box center [349, 102] width 96 height 29
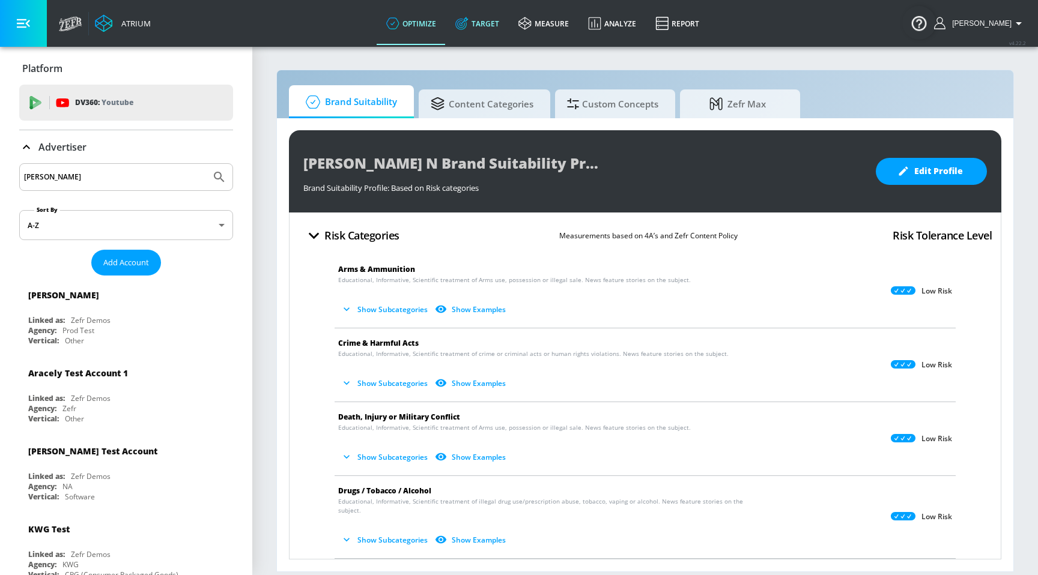
click at [509, 16] on link "Target" at bounding box center [477, 23] width 63 height 43
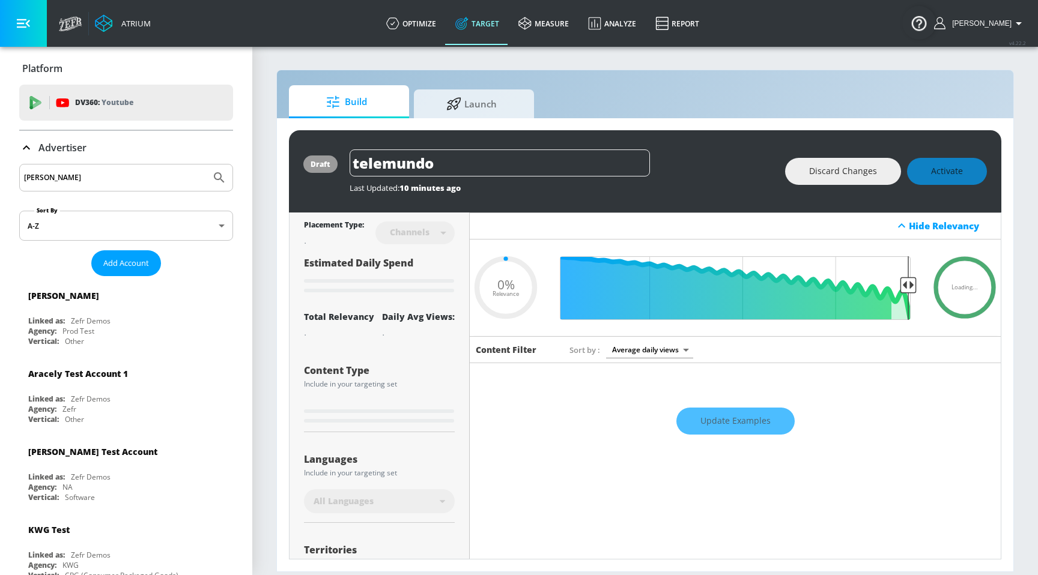
type input "0.05"
